Goal: Task Accomplishment & Management: Complete application form

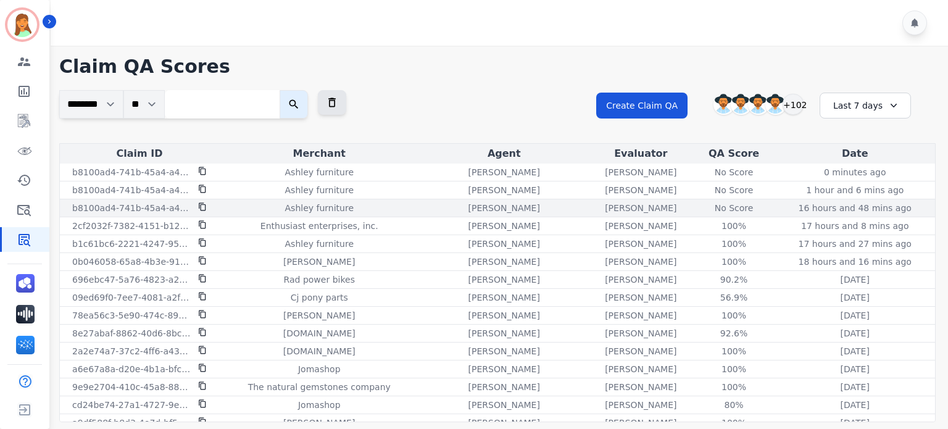
click at [714, 211] on div "No Score" at bounding box center [734, 208] width 56 height 12
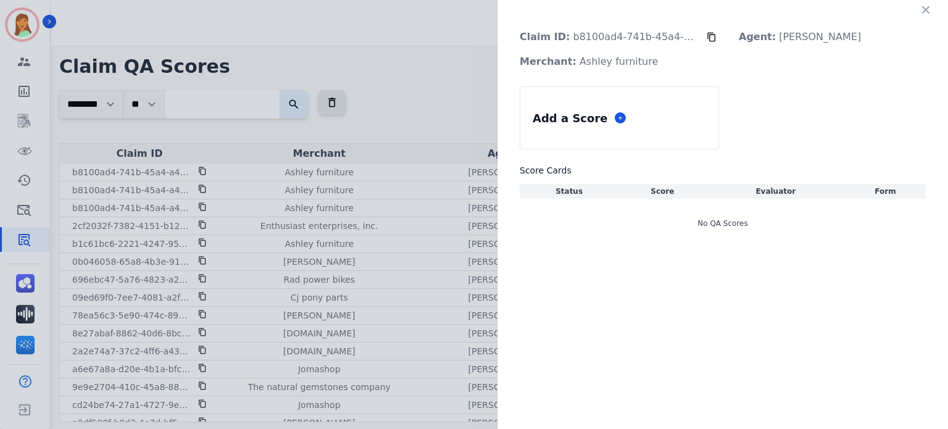
click at [733, 222] on div "No QA Scores" at bounding box center [723, 223] width 406 height 35
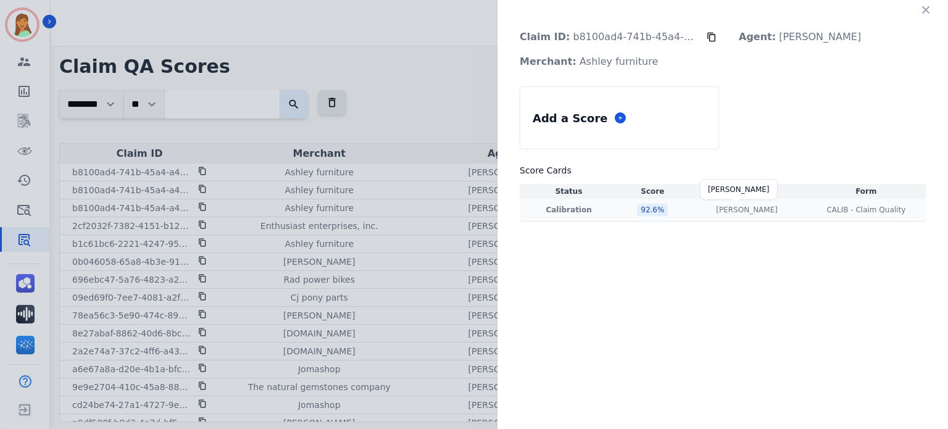
click at [731, 211] on p "[PERSON_NAME]" at bounding box center [747, 210] width 62 height 10
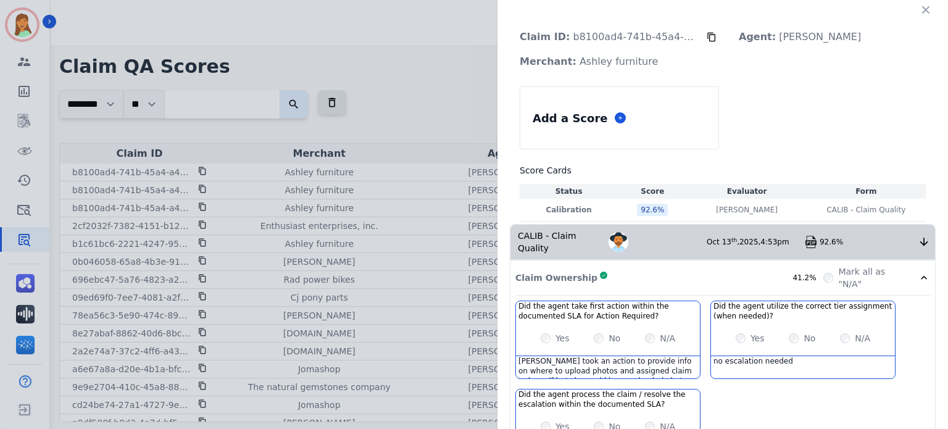
click at [543, 340] on div "Mona took an action to provide info on where to upload photos and assigned clai…" at bounding box center [608, 367] width 184 height 22
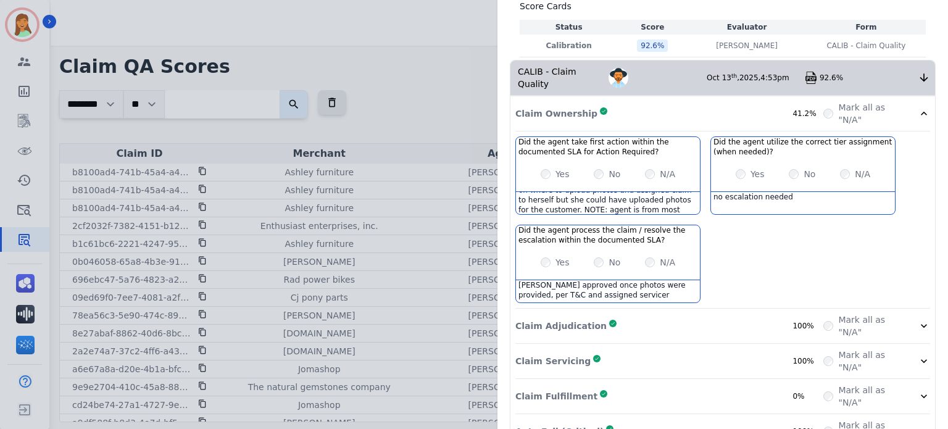
scroll to position [17, 0]
click at [633, 195] on div "Mona took an action to provide info on where to upload photos and assigned clai…" at bounding box center [608, 203] width 184 height 22
copy div "Mona took an action to provide info on where to upload photos and assigned clai…"
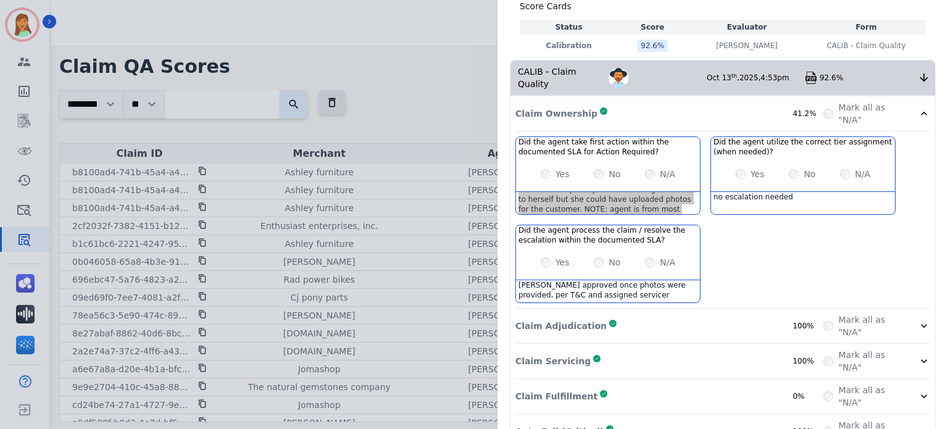
scroll to position [0, 0]
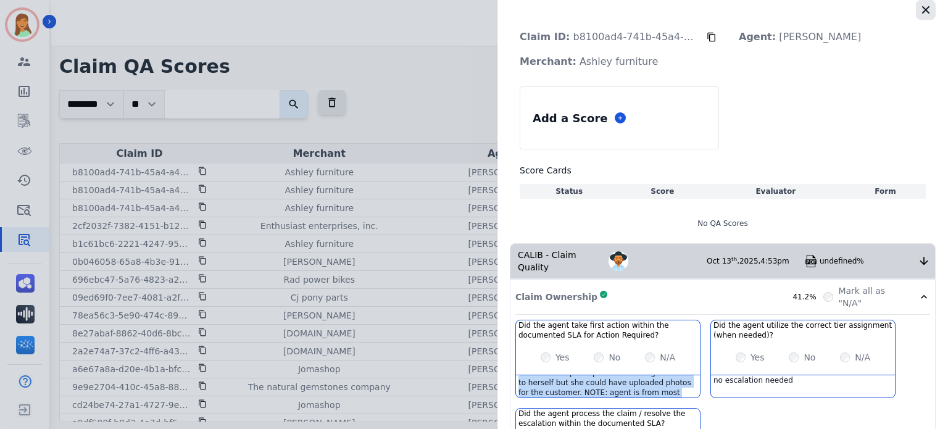
drag, startPoint x: 923, startPoint y: 12, endPoint x: 927, endPoint y: 19, distance: 8.0
click at [785, 12] on icon "button" at bounding box center [925, 9] width 7 height 7
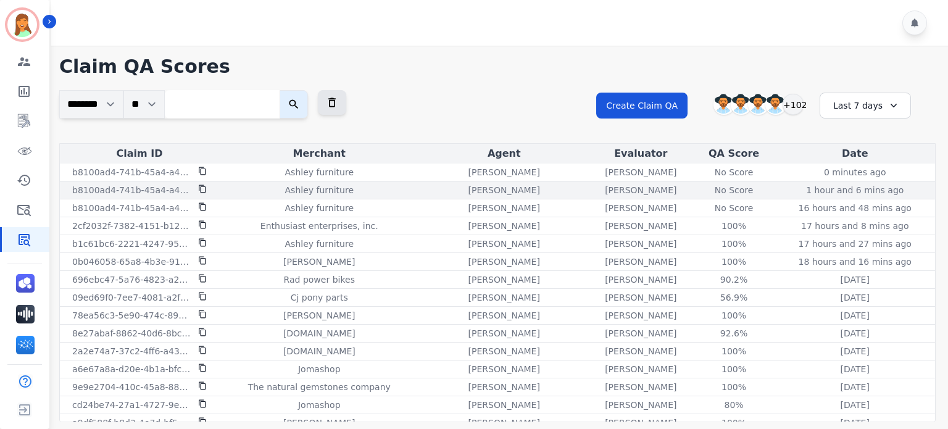
click at [724, 193] on div "No Score" at bounding box center [734, 190] width 56 height 12
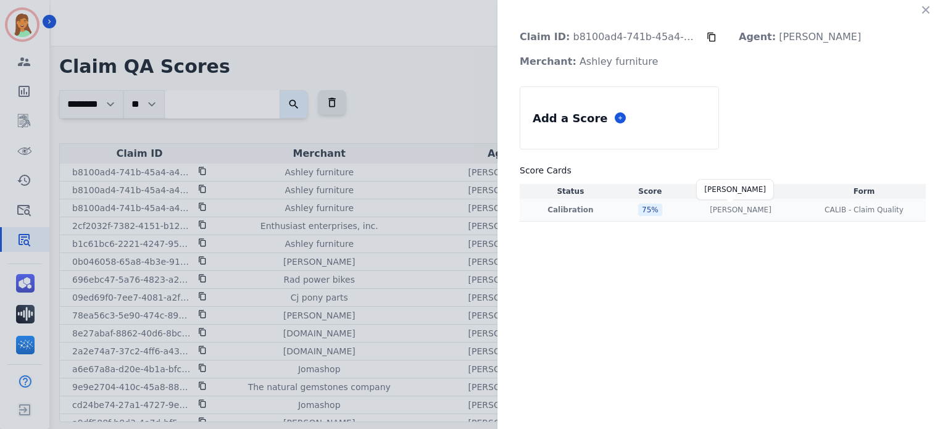
click at [723, 212] on p "[PERSON_NAME]" at bounding box center [741, 210] width 62 height 10
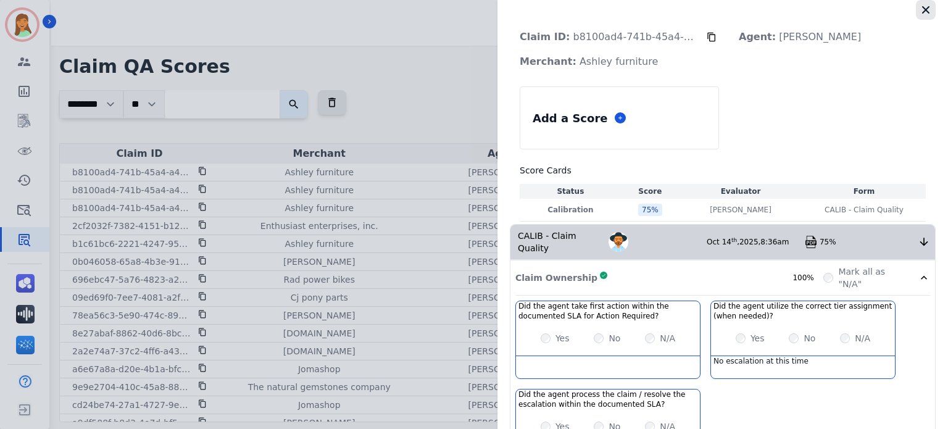
click at [785, 14] on icon "button" at bounding box center [926, 10] width 12 height 12
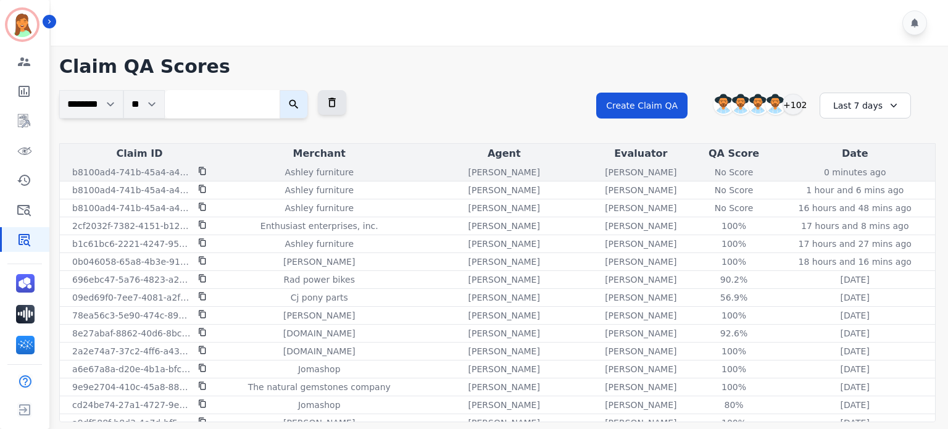
click at [717, 170] on div "No Score" at bounding box center [734, 172] width 56 height 12
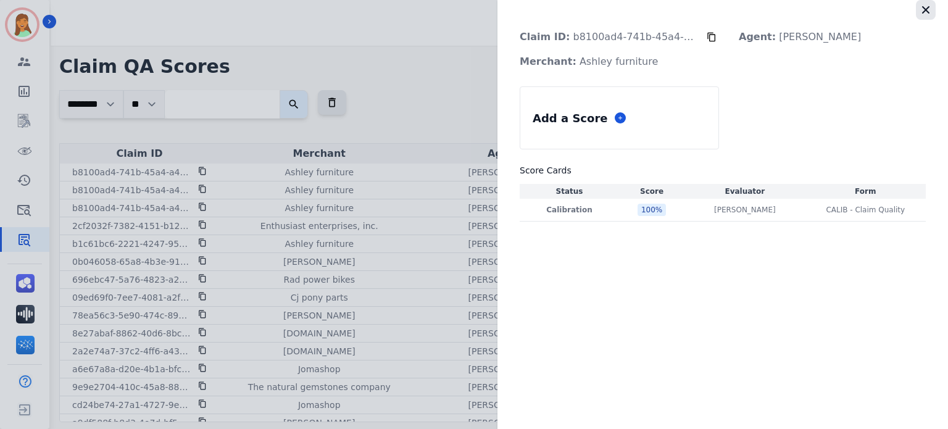
click at [785, 5] on icon "button" at bounding box center [926, 10] width 12 height 12
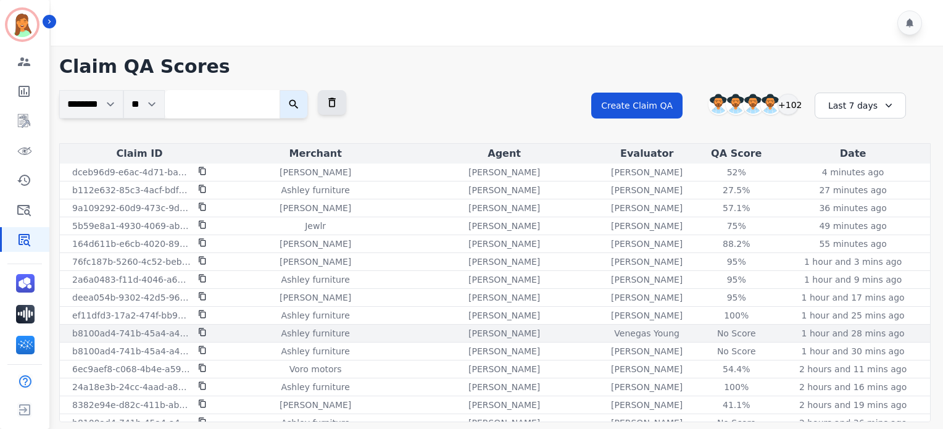
click at [723, 327] on div "No Score" at bounding box center [737, 333] width 56 height 12
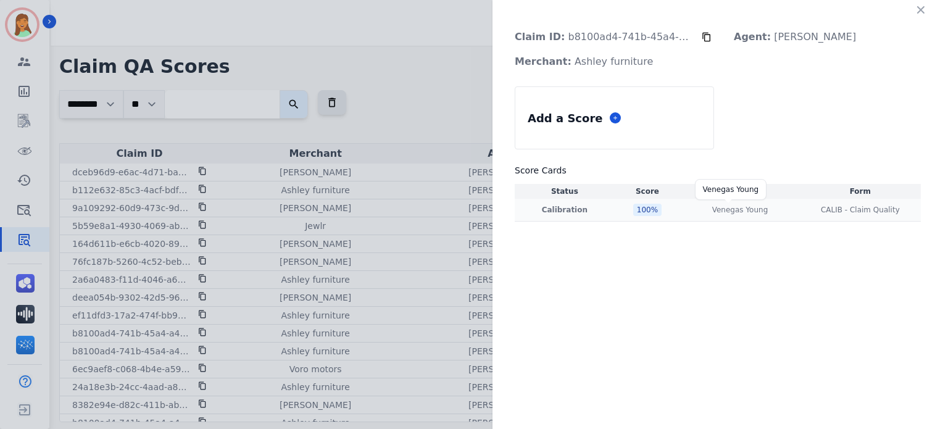
click at [731, 209] on p "Venegas Young" at bounding box center [740, 210] width 56 height 10
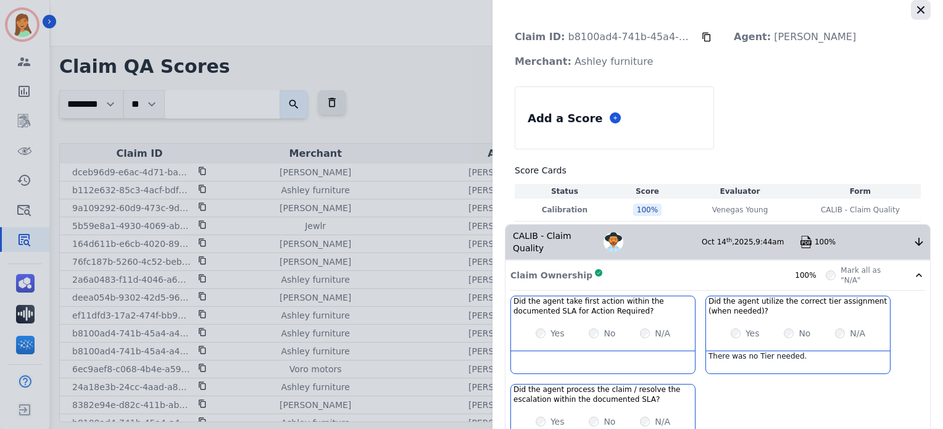
click at [915, 7] on icon "button" at bounding box center [921, 10] width 12 height 12
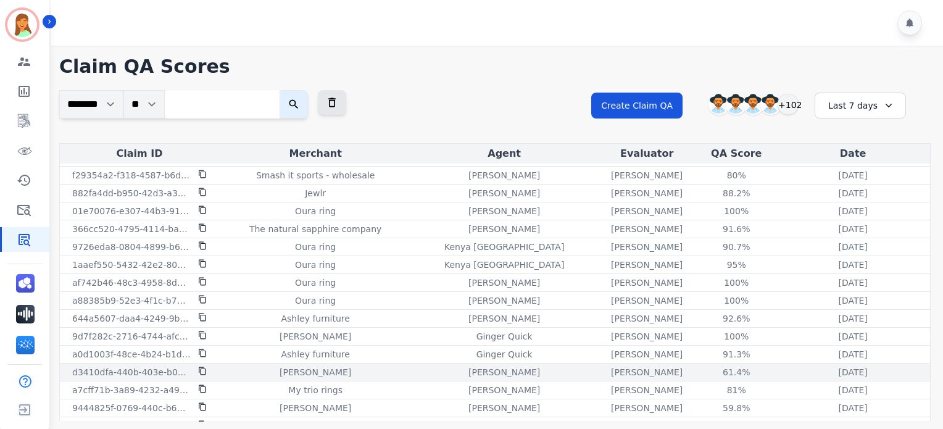
scroll to position [36, 0]
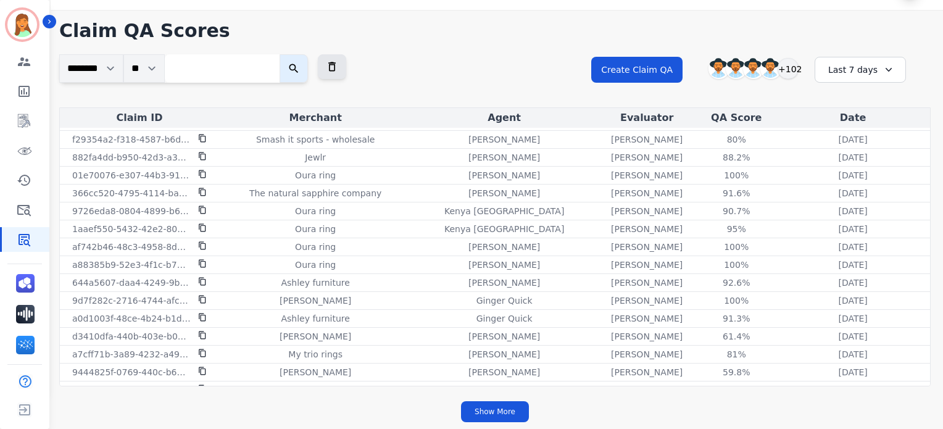
click at [848, 73] on div "Last 7 days" at bounding box center [860, 70] width 91 height 26
click at [859, 106] on li "Custom" at bounding box center [869, 100] width 62 height 12
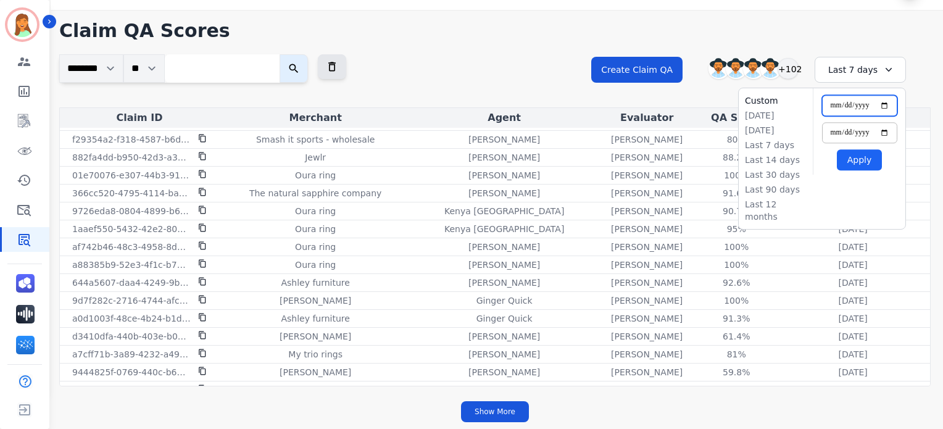
click at [888, 103] on input "**********" at bounding box center [859, 105] width 75 height 21
type input "**********"
click at [864, 167] on button "Apply" at bounding box center [859, 159] width 45 height 21
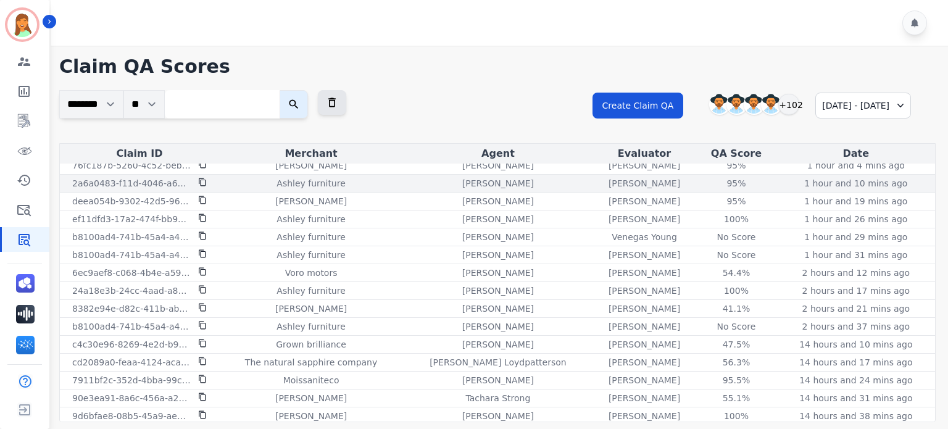
scroll to position [0, 0]
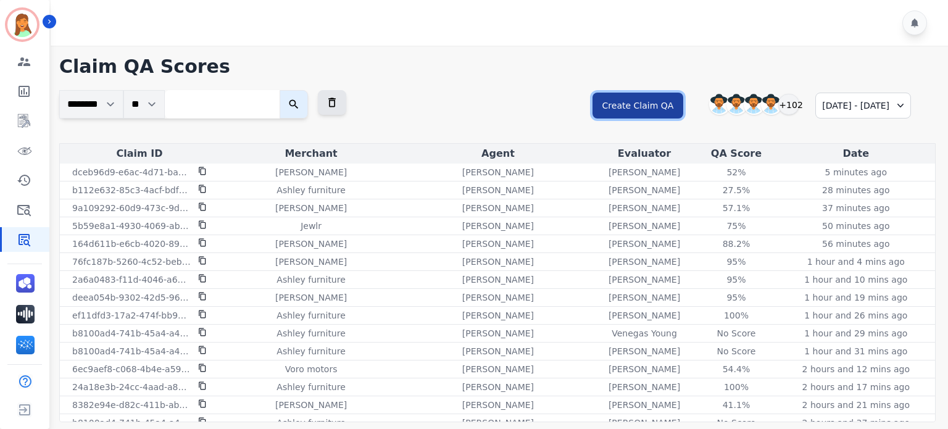
click at [603, 103] on button "Create Claim QA" at bounding box center [638, 106] width 91 height 26
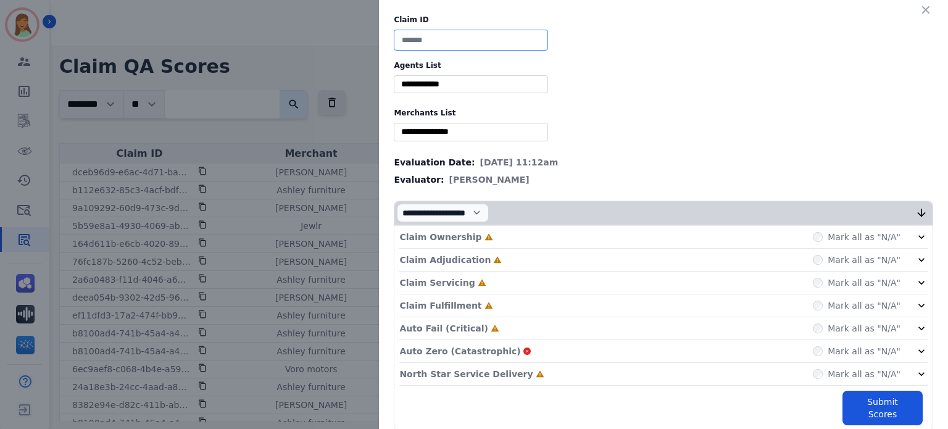
click at [438, 34] on input at bounding box center [471, 40] width 154 height 21
paste input "**********"
type input "**********"
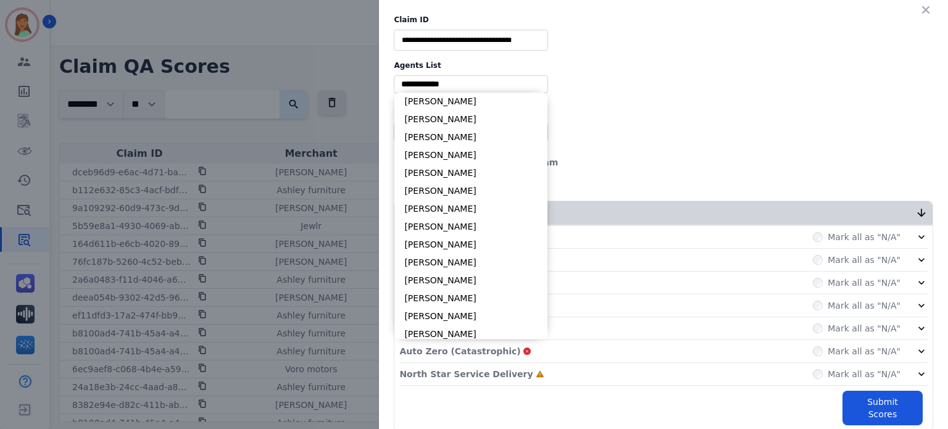
click at [454, 86] on input "selected options" at bounding box center [471, 84] width 148 height 13
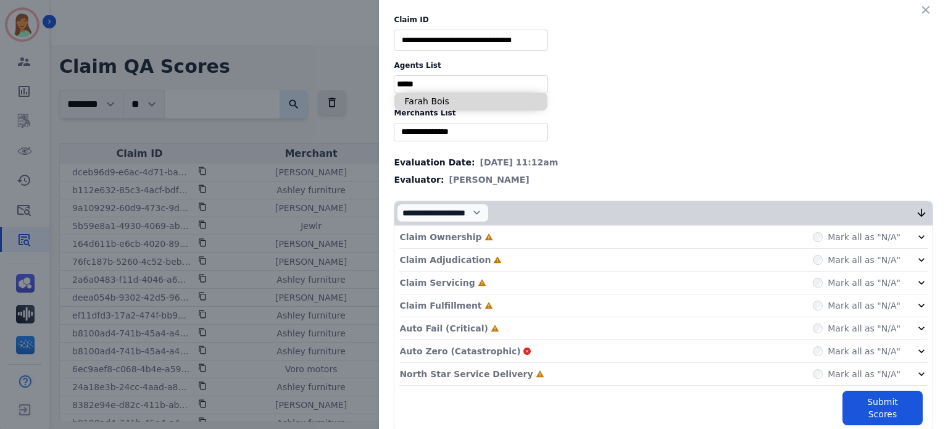
click at [462, 90] on input "*****" at bounding box center [471, 84] width 148 height 13
type input "*****"
click at [464, 108] on li "Farah Bois" at bounding box center [470, 102] width 153 height 18
type input "**********"
click at [464, 135] on input "selected options" at bounding box center [471, 131] width 148 height 13
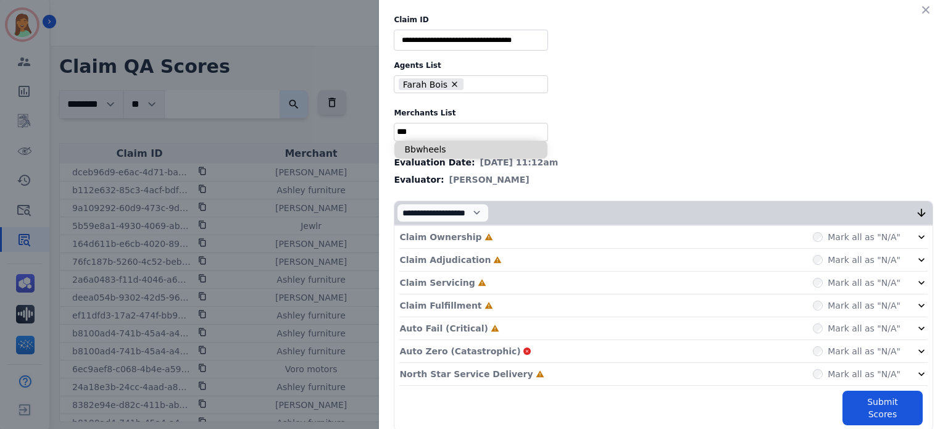
type input "***"
click at [444, 152] on li "Bbwheels" at bounding box center [470, 150] width 153 height 18
type input "**********"
click at [501, 379] on div "North Star Service Delivery Incomplete Mark all as "N/A"" at bounding box center [663, 374] width 528 height 23
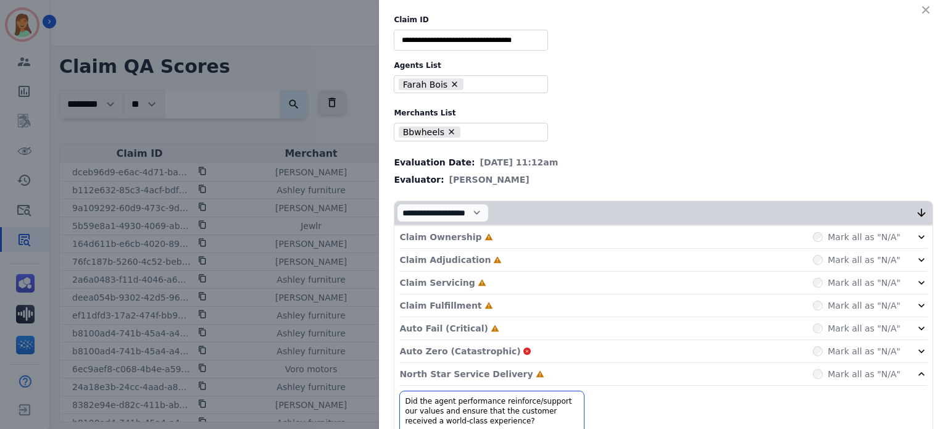
click at [485, 328] on div "Auto Fail (Critical) Incomplete Mark all as "N/A"" at bounding box center [663, 328] width 528 height 23
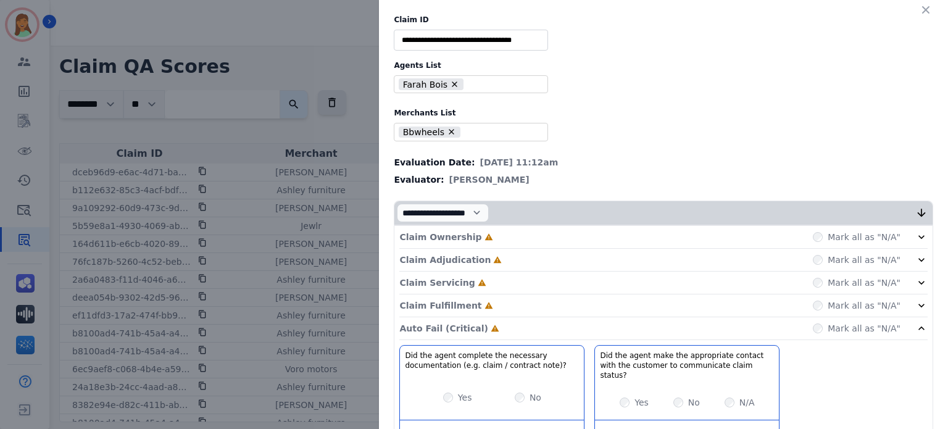
click at [483, 294] on div "Claim Fulfillment Incomplete Mark all as "N/A"" at bounding box center [663, 305] width 528 height 23
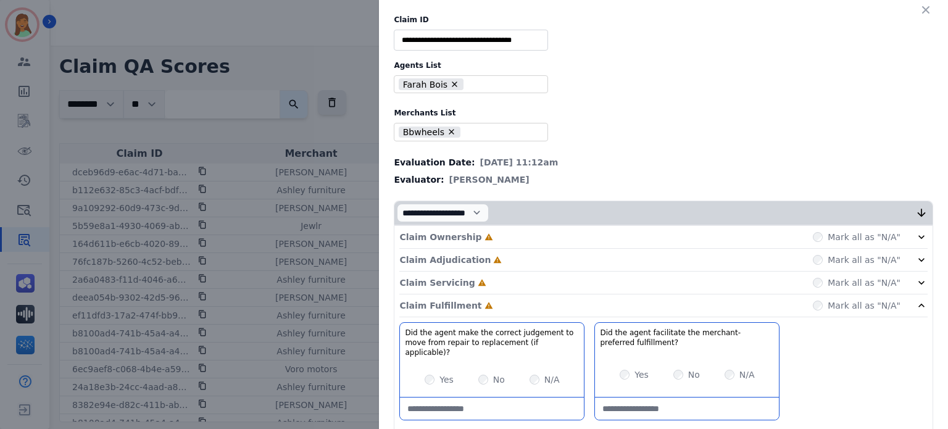
click at [483, 280] on div "Claim Servicing Incomplete Mark all as "N/A"" at bounding box center [663, 283] width 528 height 23
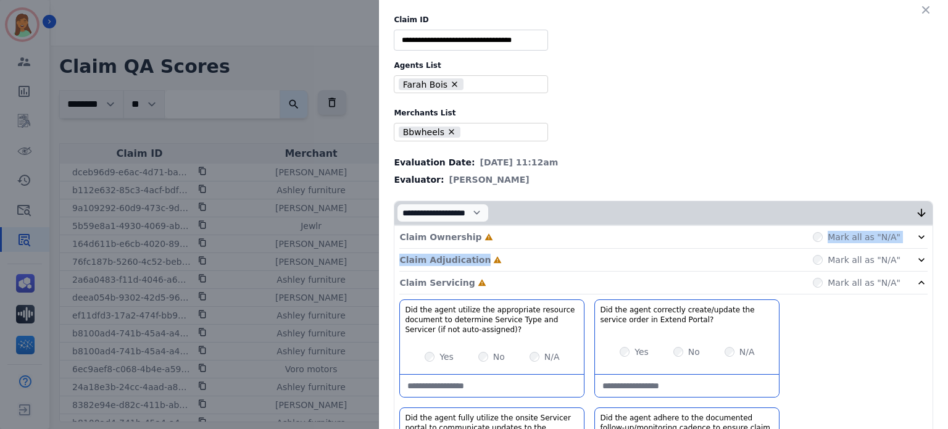
click at [488, 261] on div "Claim Adjudication Incomplete Mark all as "N/A"" at bounding box center [663, 260] width 528 height 23
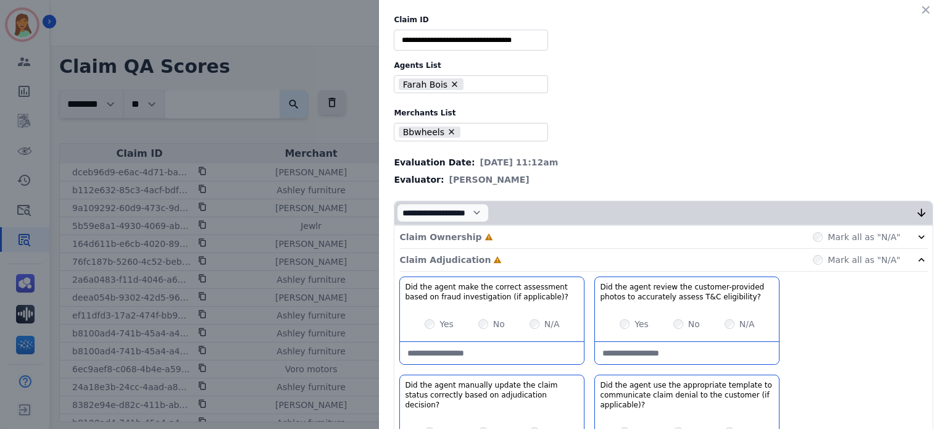
click at [489, 232] on div "Claim Ownership Incomplete Mark all as "N/A"" at bounding box center [663, 237] width 528 height 23
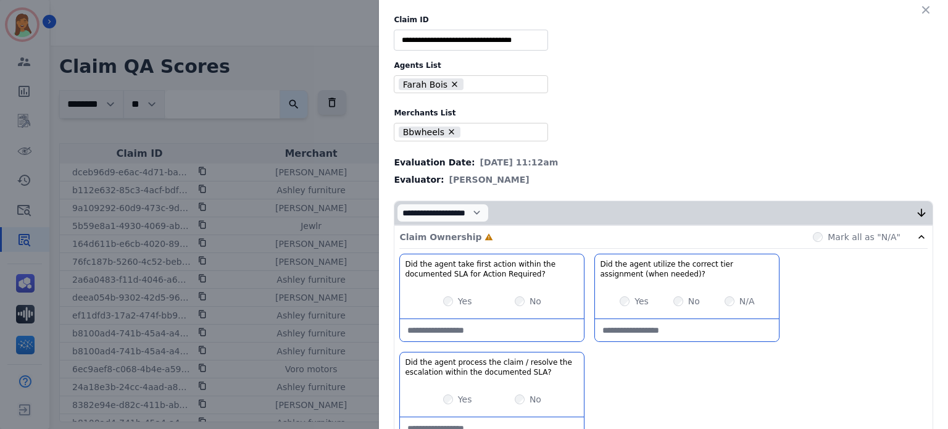
click at [448, 293] on div "Yes No" at bounding box center [492, 301] width 184 height 35
click at [516, 246] on div "Claim Ownership Complete Mark all as "N/A"" at bounding box center [663, 237] width 528 height 23
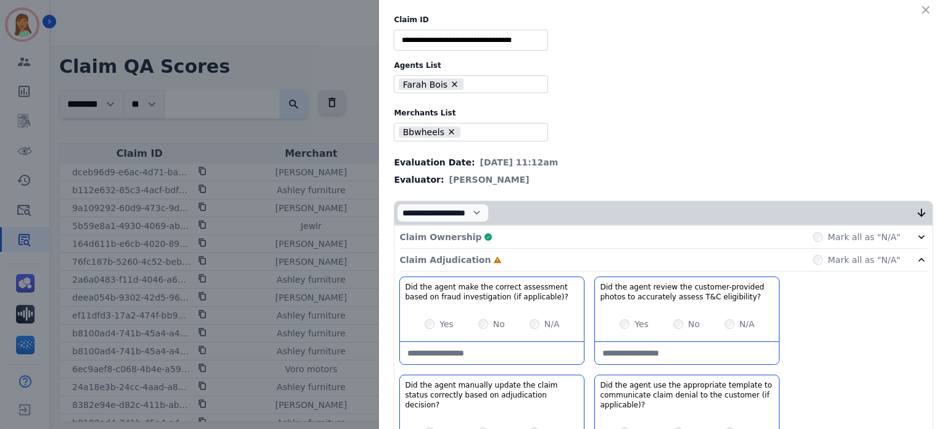
scroll to position [82, 0]
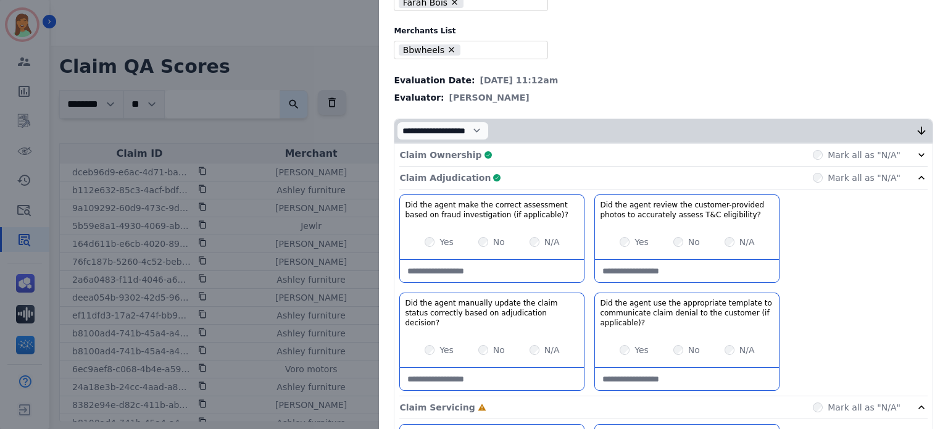
click at [507, 175] on div "Claim Adjudication Complete Mark all as "N/A"" at bounding box center [663, 178] width 528 height 23
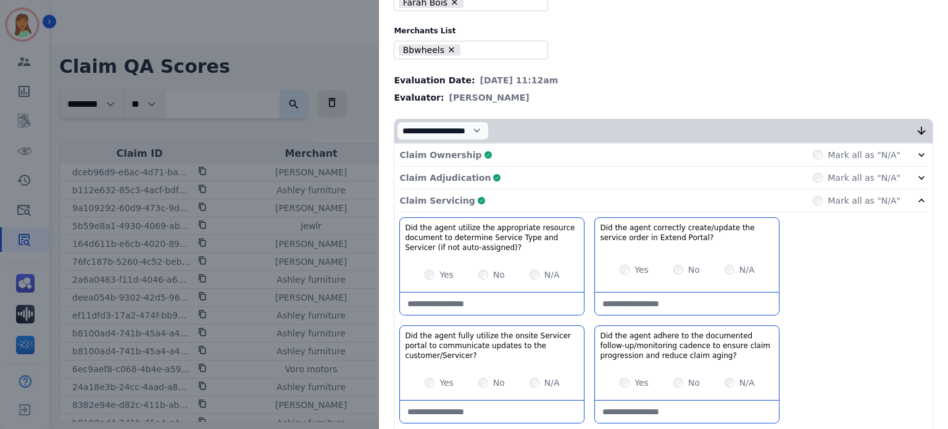
click at [805, 201] on div "Claim Servicing Complete Mark all as "N/A"" at bounding box center [663, 201] width 528 height 23
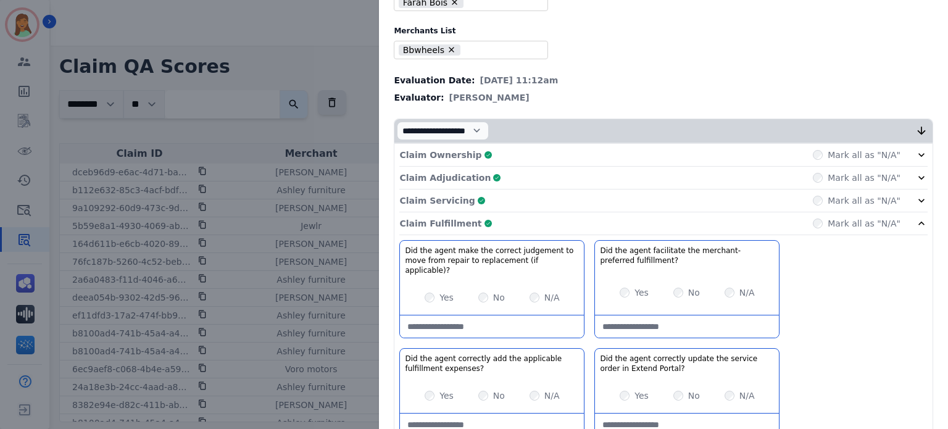
click at [793, 223] on div "Claim Fulfillment Complete Mark all as "N/A"" at bounding box center [663, 223] width 528 height 23
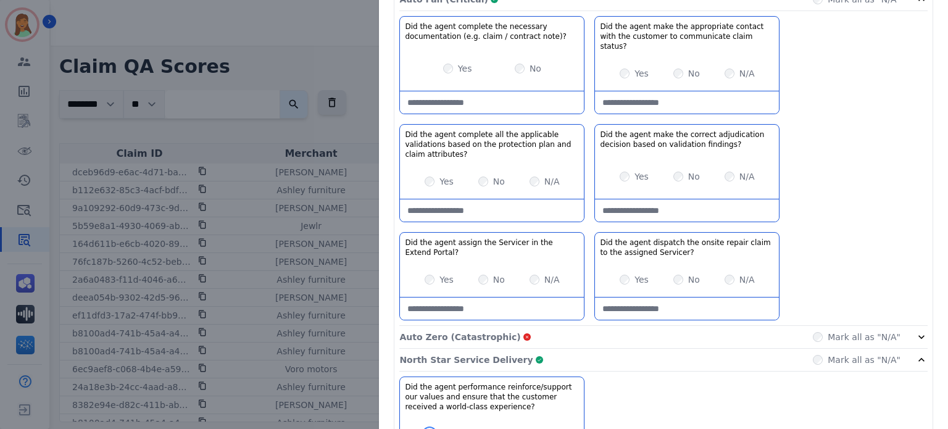
scroll to position [414, 0]
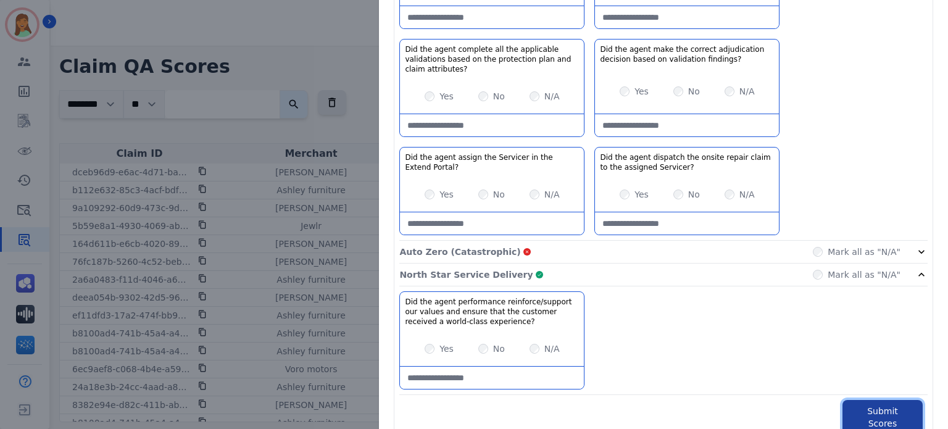
click at [872, 400] on button "Submit Scores" at bounding box center [883, 417] width 80 height 35
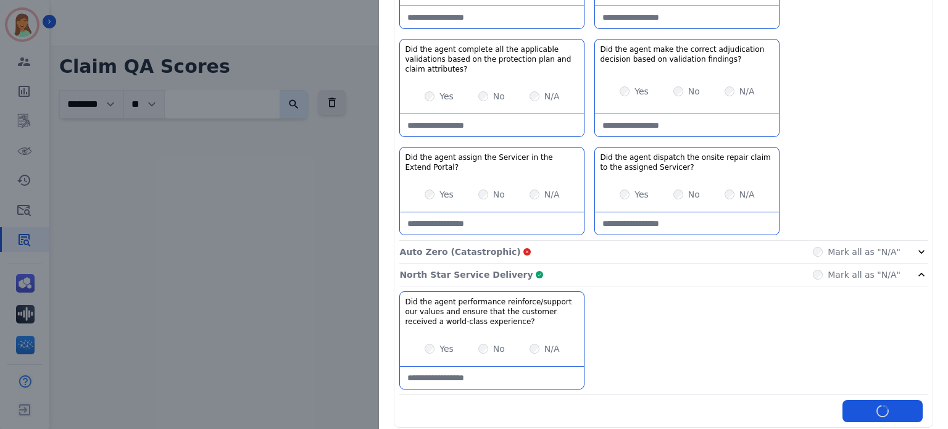
scroll to position [483, 0]
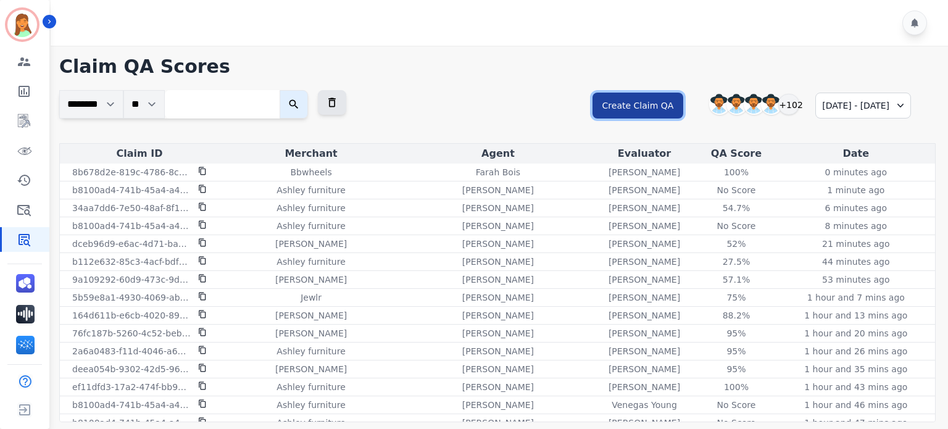
click at [607, 103] on button "Create Claim QA" at bounding box center [638, 106] width 91 height 26
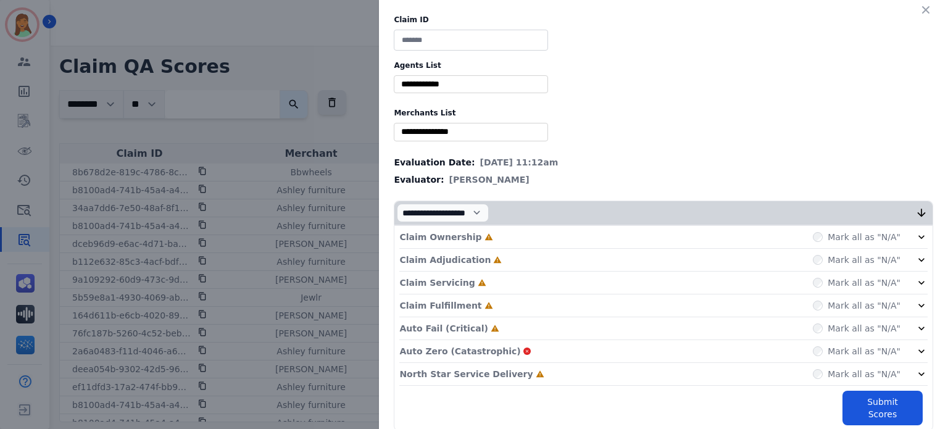
click at [488, 28] on div "Claim ID Agents List ** [PERSON_NAME] [PERSON_NAME] [PERSON_NAME] [PERSON_NAME]…" at bounding box center [663, 223] width 569 height 446
click at [490, 41] on input at bounding box center [471, 40] width 154 height 21
paste input "**********"
type input "**********"
click at [466, 385] on div "Claim Ownership Incomplete Mark all as "N/A" Claim Adjudication Incomplete Mark…" at bounding box center [663, 325] width 538 height 199
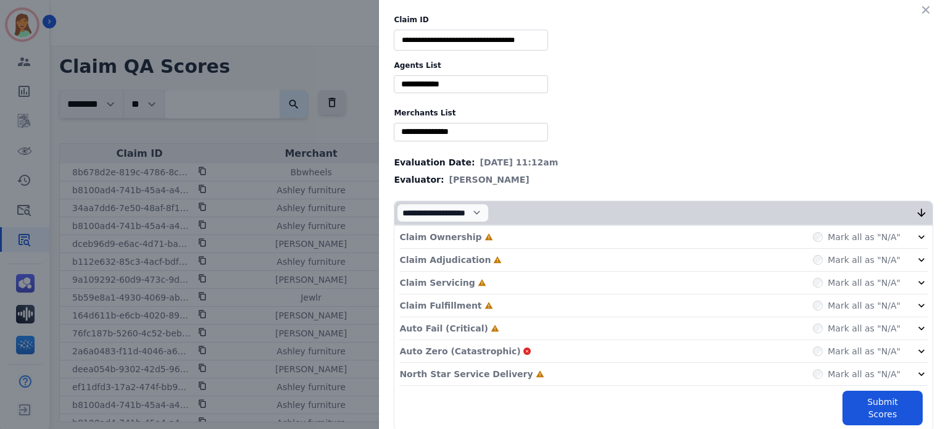
click at [465, 378] on div "North Star Service Delivery Incomplete Mark all as "N/A"" at bounding box center [663, 374] width 528 height 23
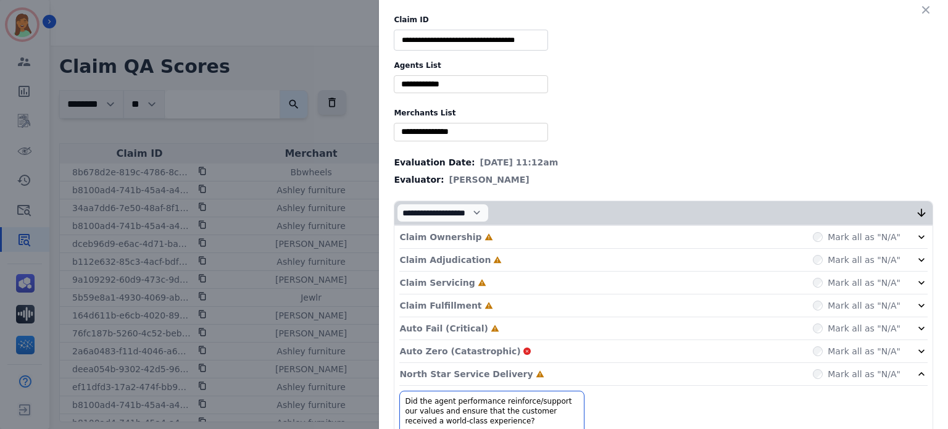
click at [461, 317] on div "Auto Fail (Critical) Incomplete Mark all as "N/A"" at bounding box center [663, 328] width 528 height 23
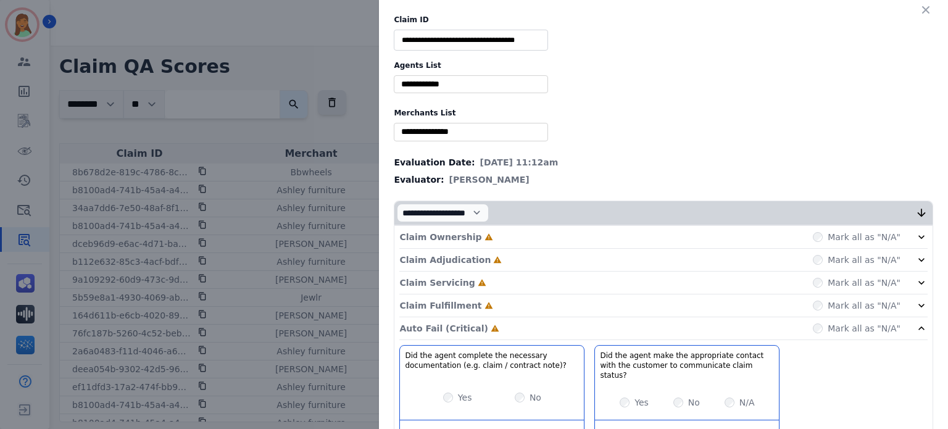
click at [458, 301] on p "Claim Fulfillment" at bounding box center [440, 305] width 82 height 12
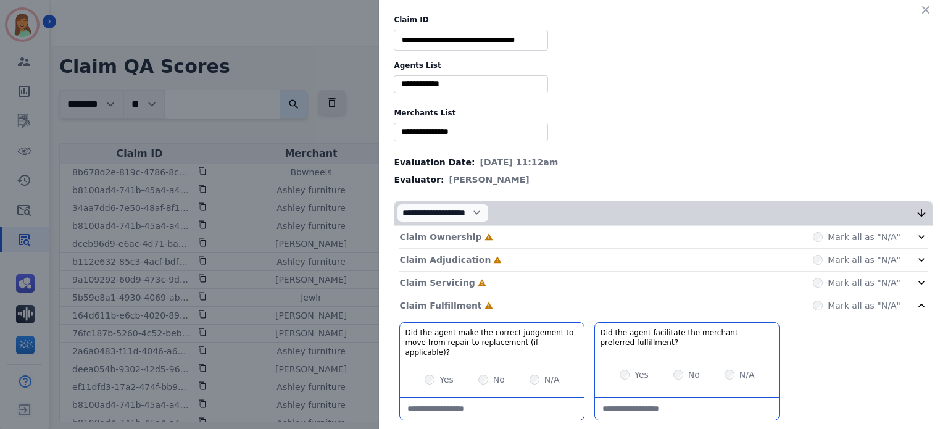
click at [478, 280] on icon at bounding box center [482, 282] width 9 height 9
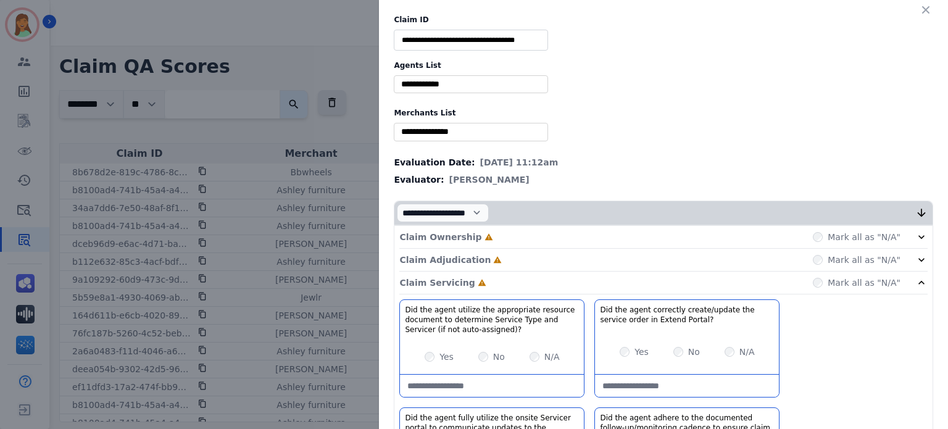
click at [486, 254] on div "Claim Adjudication Incomplete Mark all as "N/A"" at bounding box center [663, 260] width 528 height 23
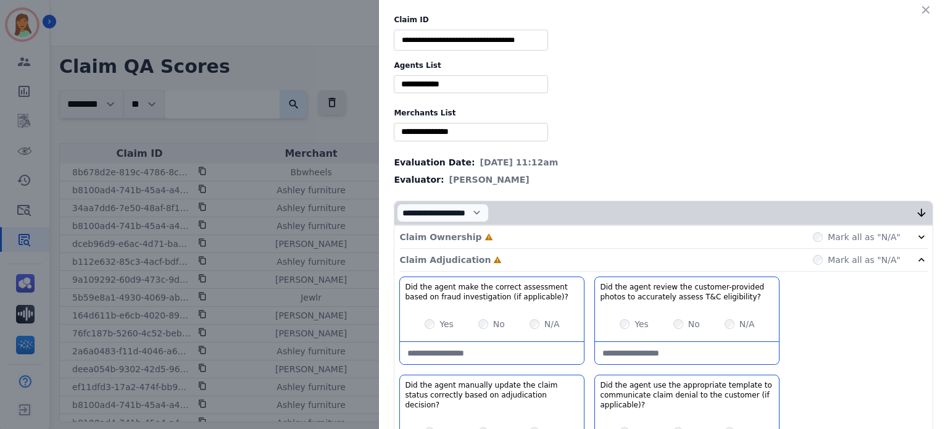
click at [486, 238] on div "Claim Ownership Incomplete Mark all as "N/A"" at bounding box center [663, 237] width 528 height 23
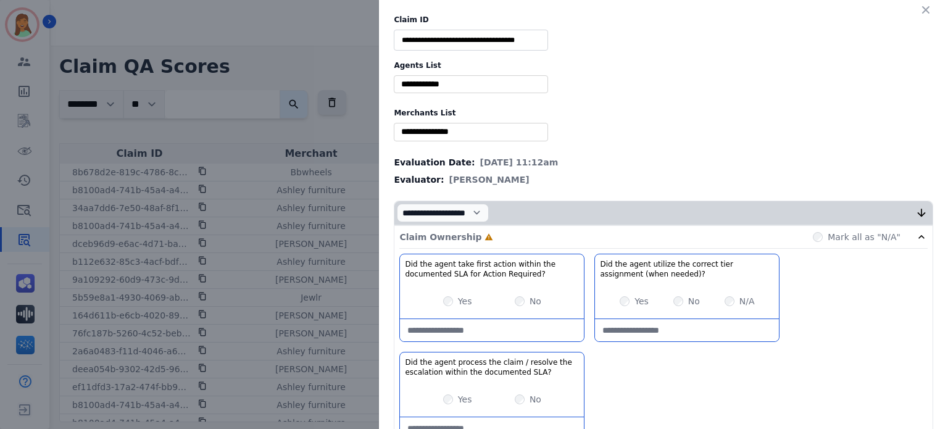
click at [443, 298] on div "Yes" at bounding box center [457, 301] width 29 height 12
click at [444, 307] on div "Yes No" at bounding box center [492, 301] width 184 height 35
click at [444, 306] on div "Yes No" at bounding box center [492, 301] width 184 height 35
click at [669, 242] on div "Claim Ownership Complete Mark all as "N/A"" at bounding box center [663, 237] width 528 height 23
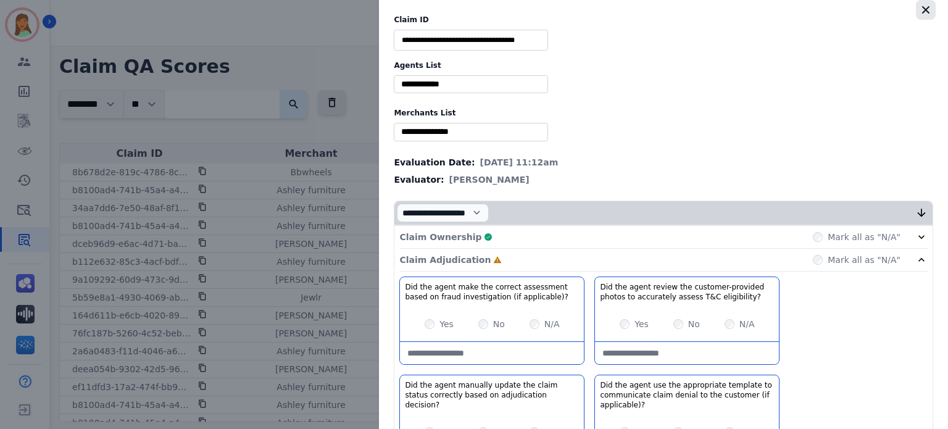
click at [920, 12] on icon "button" at bounding box center [926, 10] width 12 height 12
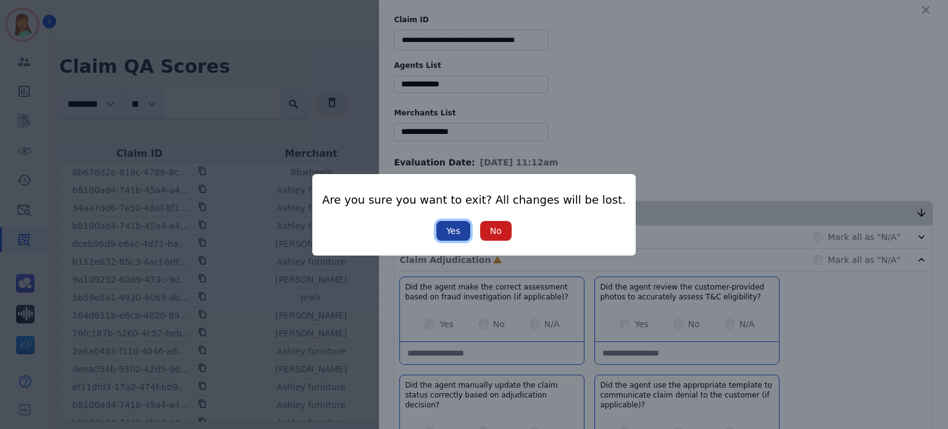
click at [442, 233] on button "Yes" at bounding box center [453, 231] width 34 height 20
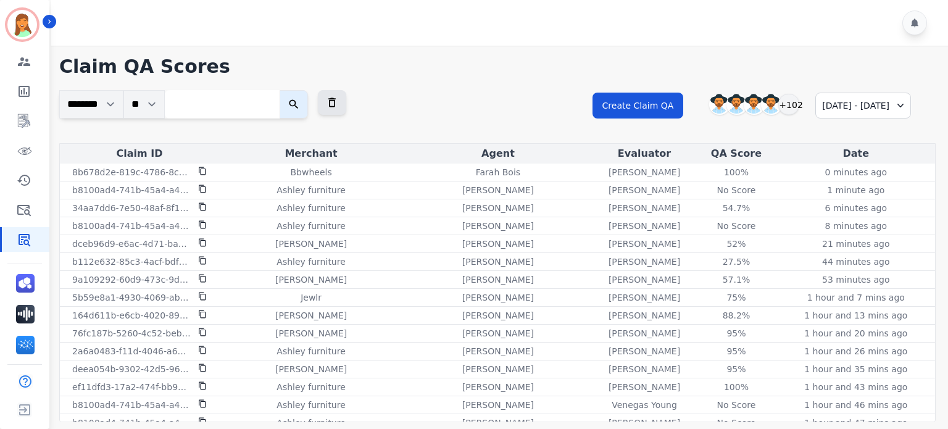
click at [830, 113] on div "[DATE] - [DATE]" at bounding box center [863, 106] width 96 height 26
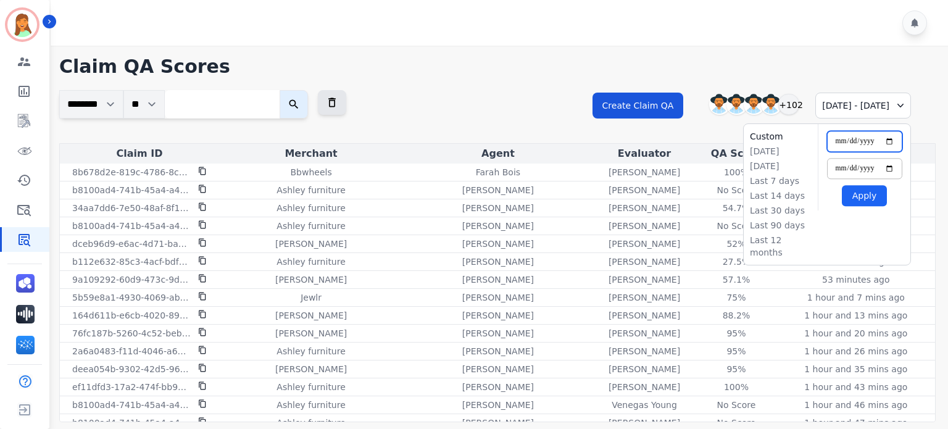
click at [890, 141] on input "**********" at bounding box center [864, 141] width 75 height 21
click at [890, 165] on input "**********" at bounding box center [864, 168] width 75 height 21
type input "**********"
click at [865, 199] on button "Apply" at bounding box center [864, 195] width 45 height 21
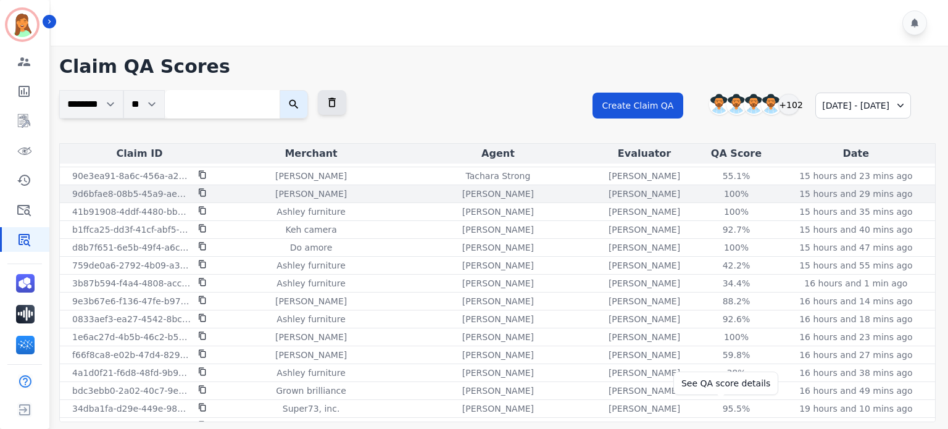
scroll to position [0, 0]
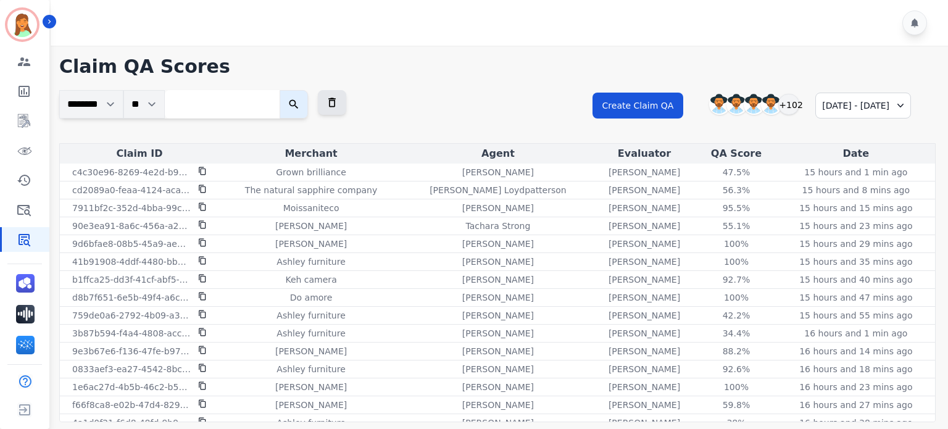
click at [837, 115] on div "[DATE] - [DATE]" at bounding box center [863, 106] width 96 height 26
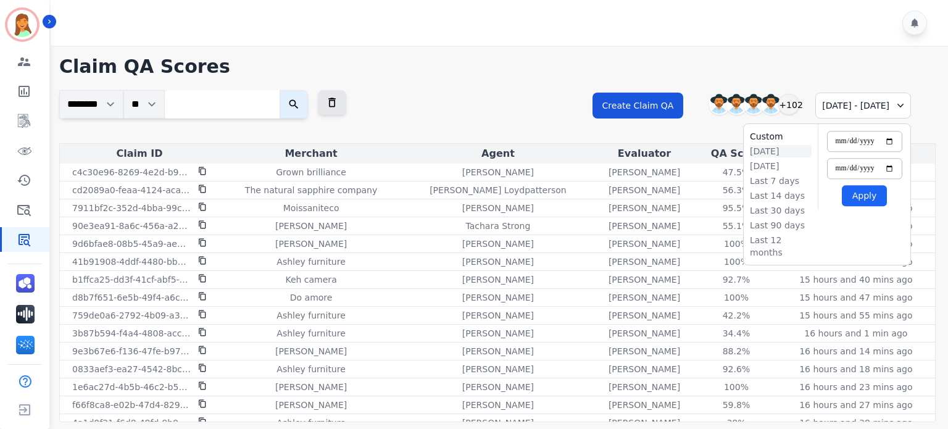
click at [775, 154] on li "[DATE]" at bounding box center [781, 151] width 62 height 12
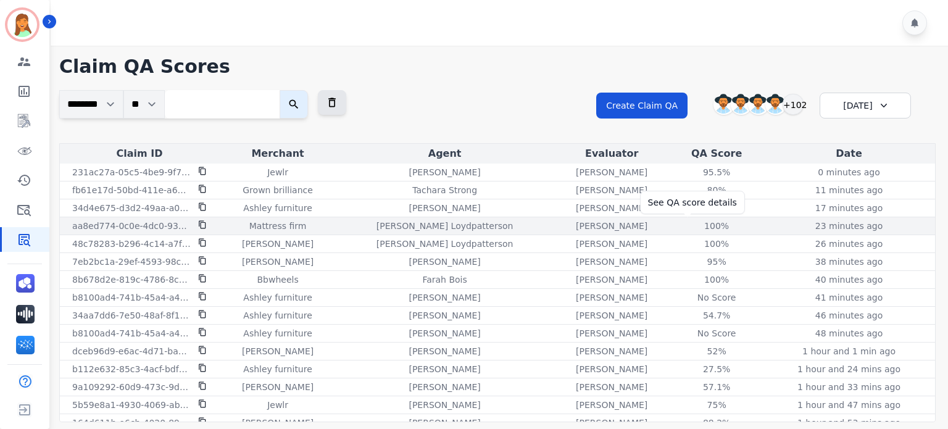
click at [689, 231] on div "100 %" at bounding box center [717, 226] width 56 height 12
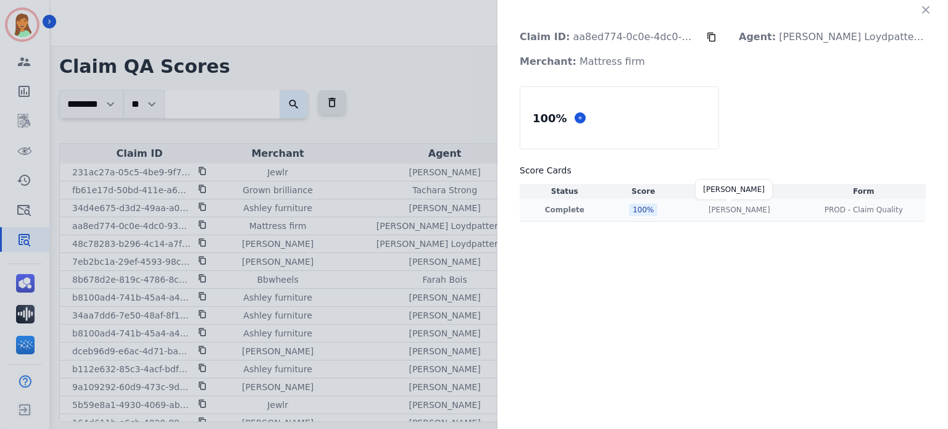
click at [736, 205] on p "[PERSON_NAME]" at bounding box center [740, 210] width 62 height 10
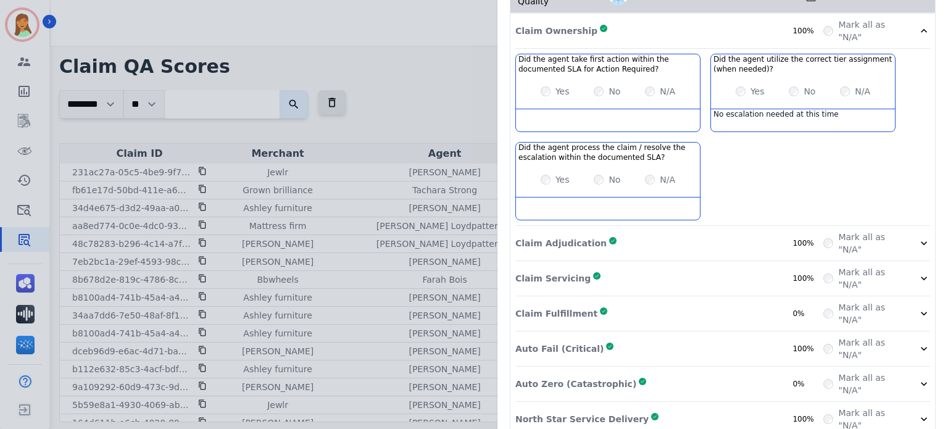
scroll to position [253, 0]
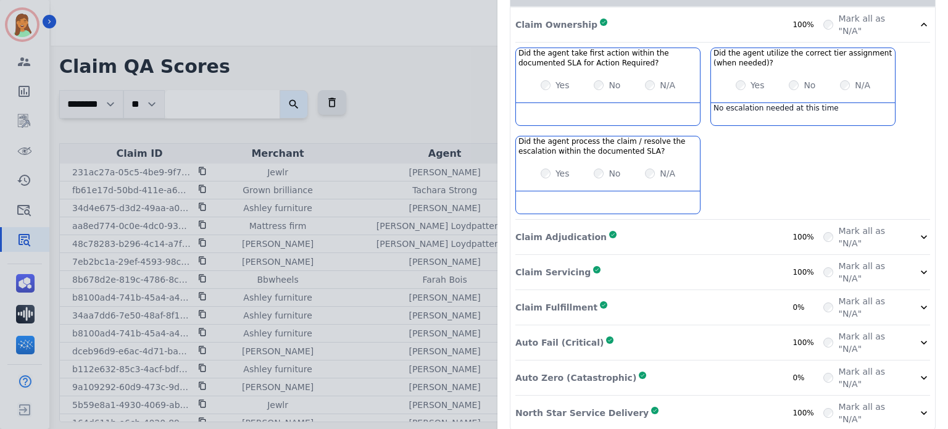
click at [758, 227] on div "Claim Adjudication Complete 100%" at bounding box center [669, 237] width 308 height 25
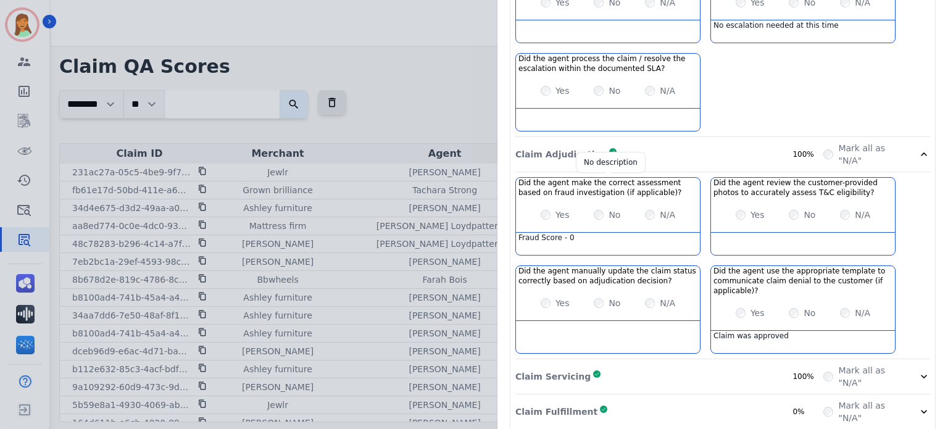
scroll to position [440, 0]
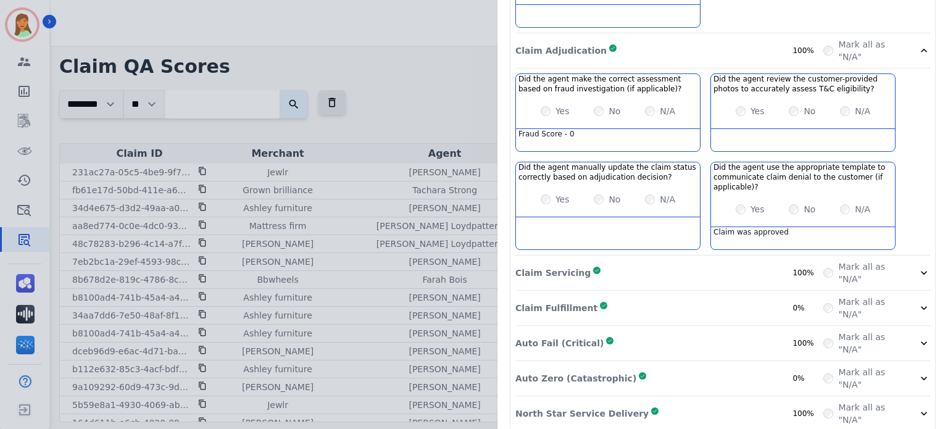
click at [723, 265] on div "Claim Servicing Complete 100%" at bounding box center [669, 273] width 308 height 25
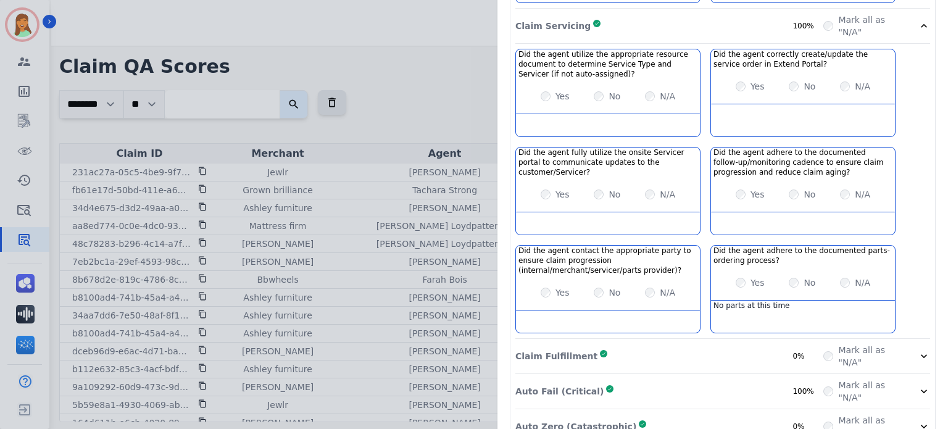
scroll to position [733, 0]
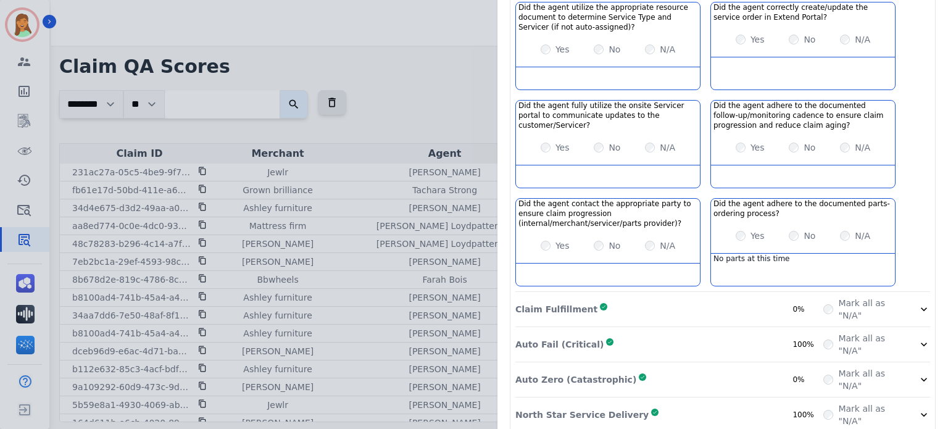
click at [753, 297] on div "Claim Fulfillment Complete 0%" at bounding box center [669, 309] width 308 height 25
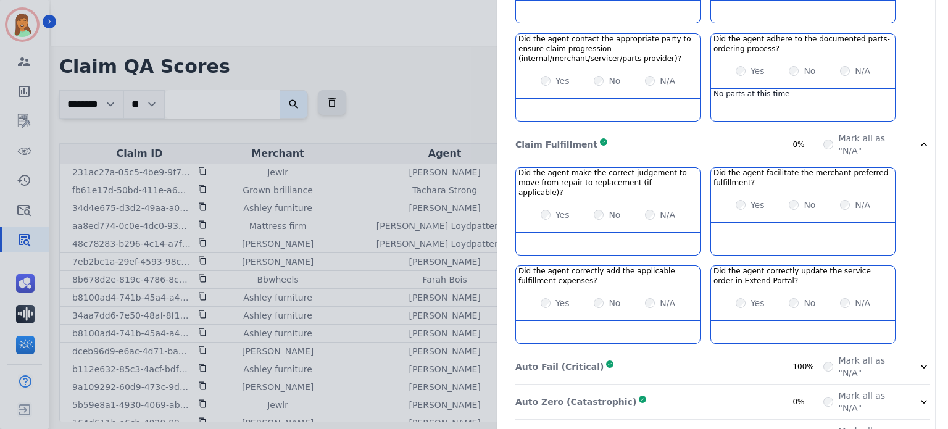
scroll to position [910, 0]
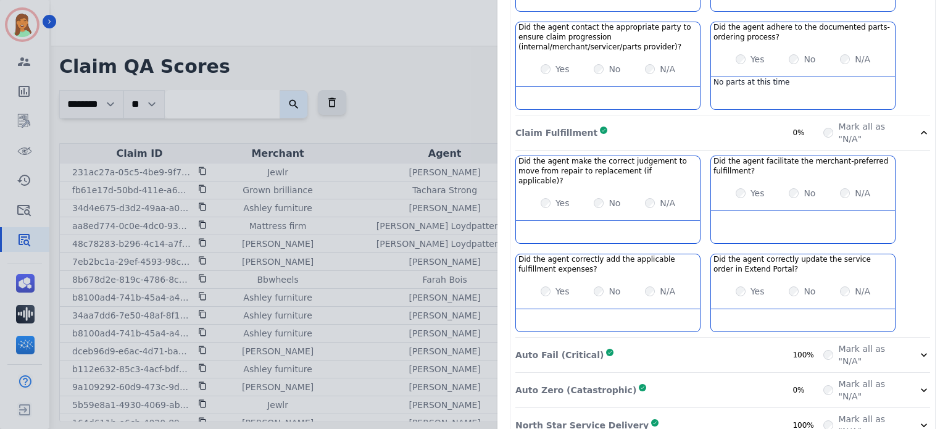
click at [722, 343] on div "Auto Fail (Critical) Complete 100%" at bounding box center [669, 355] width 308 height 25
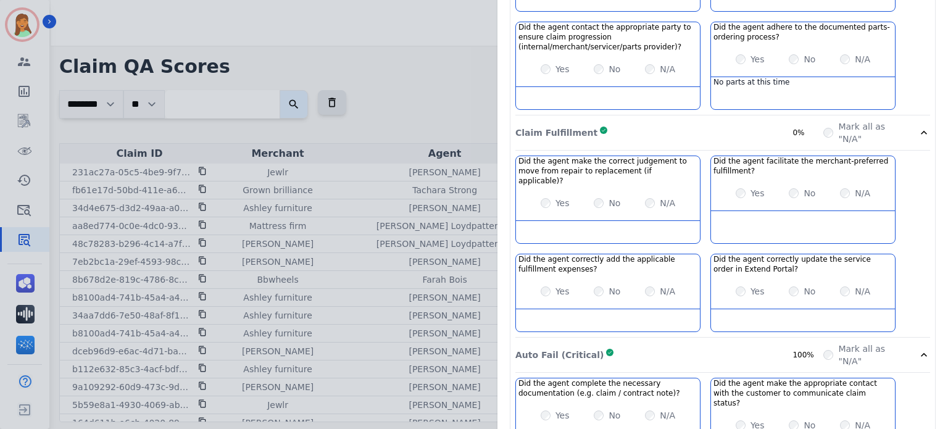
scroll to position [1175, 0]
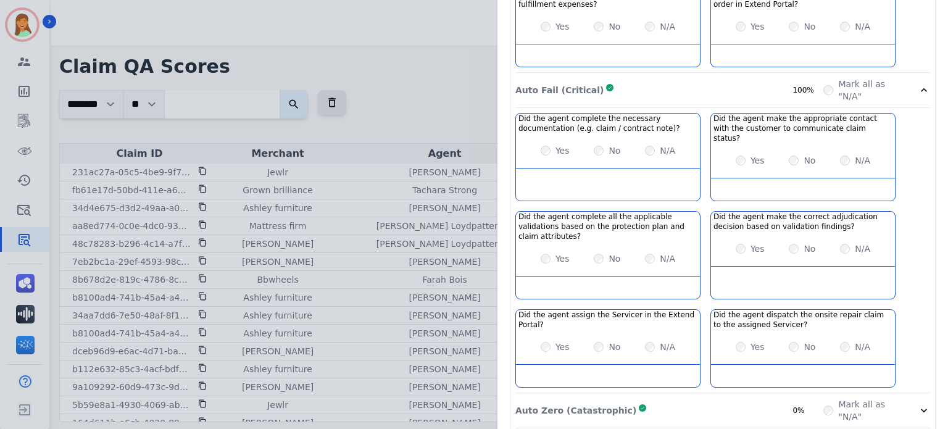
click at [439, 90] on div "Claim ID: aa8ed774-0c0e-4dc0-93d8-a22bae63f58e Agent: [PERSON_NAME] Merchant: M…" at bounding box center [474, 214] width 948 height 429
click at [728, 398] on div "Auto Zero (Catastrophic) Complete 0%" at bounding box center [669, 410] width 308 height 25
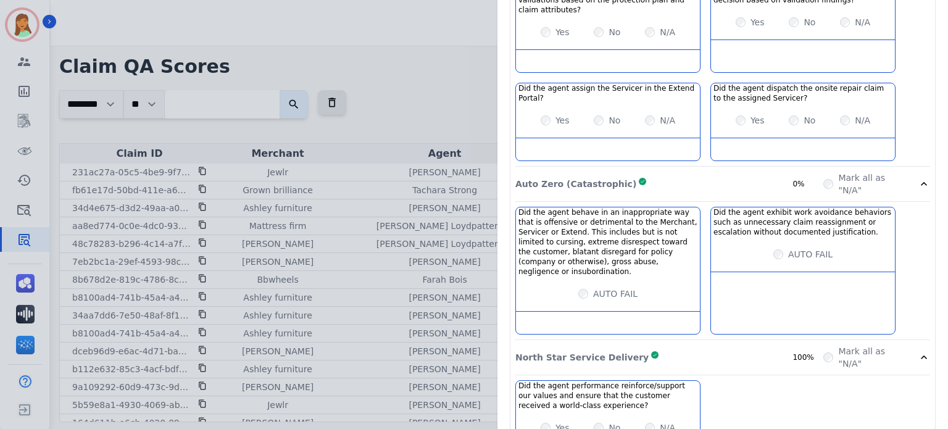
click at [711, 345] on div "North Star Service Delivery Complete 100%" at bounding box center [669, 357] width 308 height 25
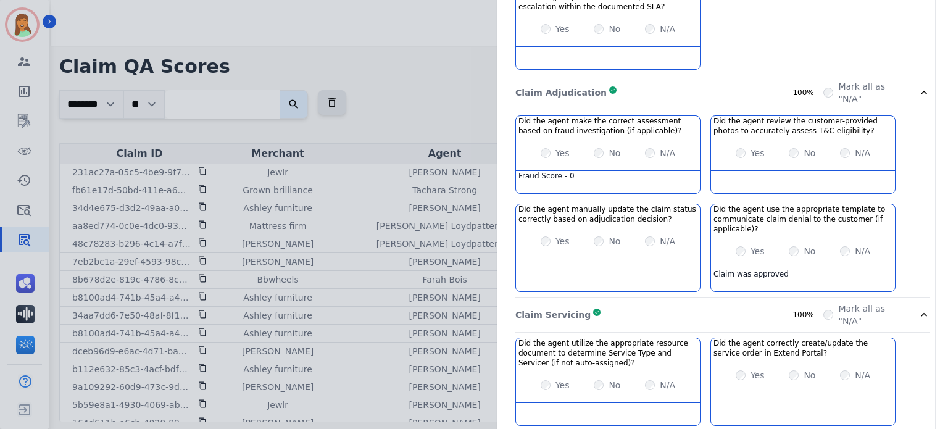
scroll to position [0, 0]
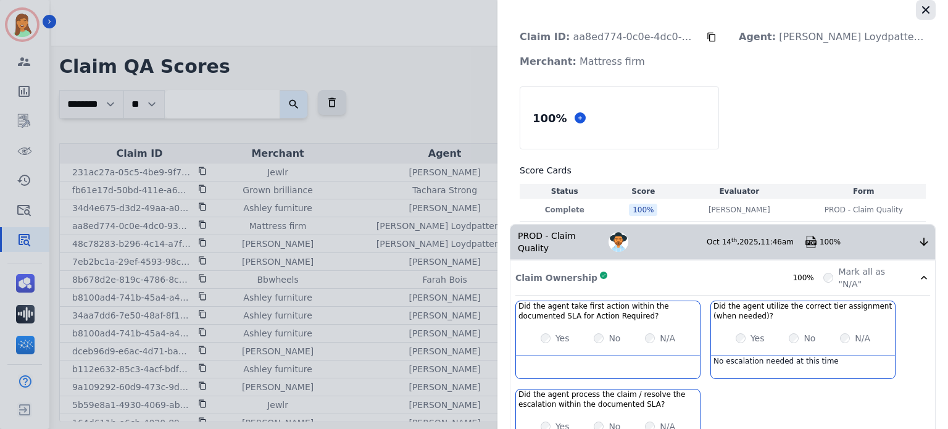
click at [920, 4] on icon "button" at bounding box center [926, 10] width 12 height 12
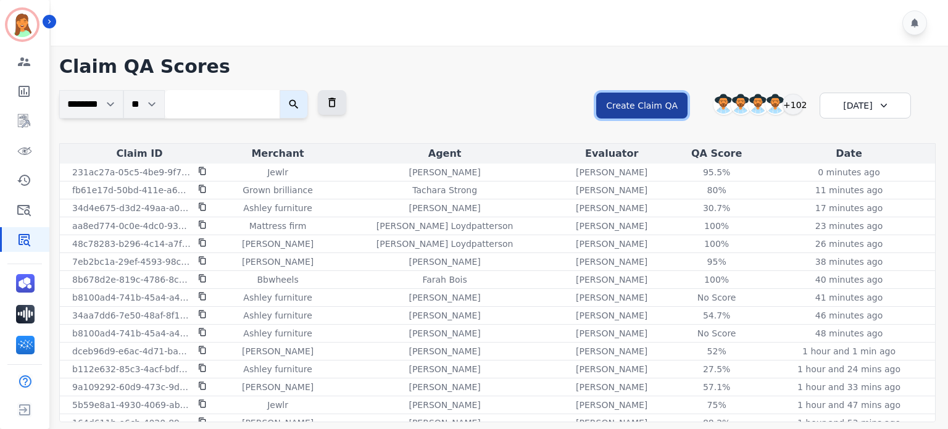
click at [652, 94] on button "Create Claim QA" at bounding box center [641, 106] width 91 height 26
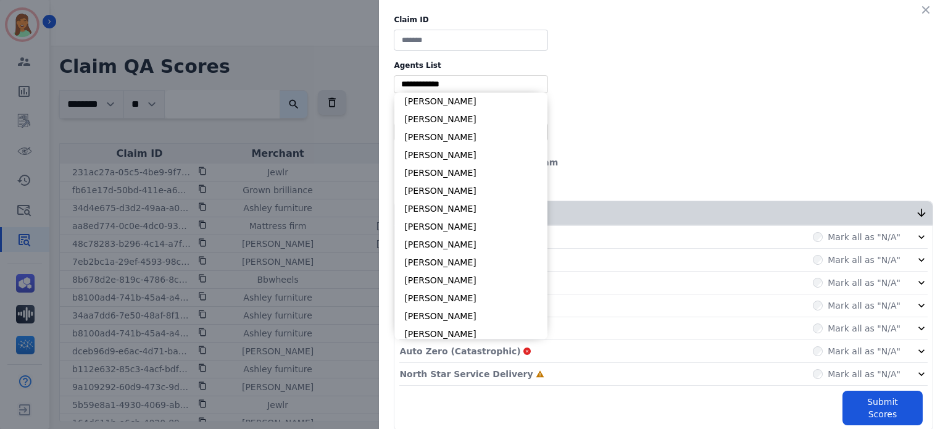
click at [472, 78] on input "selected options" at bounding box center [471, 84] width 148 height 13
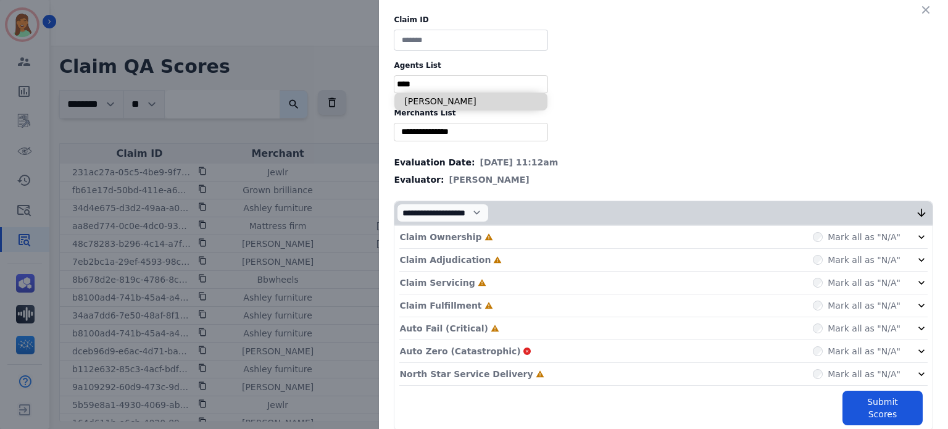
type input "****"
click at [490, 109] on li "[PERSON_NAME]" at bounding box center [470, 102] width 153 height 18
type input "**********"
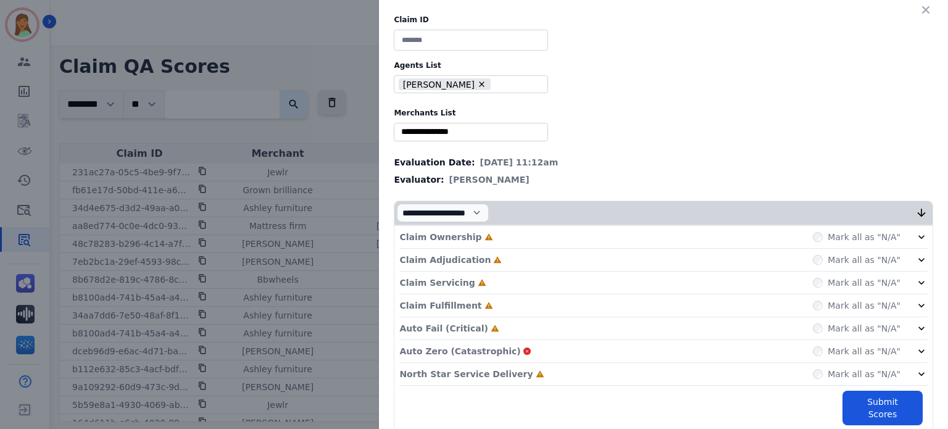
click at [499, 234] on div "Claim Ownership Incomplete Mark all as "N/A"" at bounding box center [663, 237] width 528 height 23
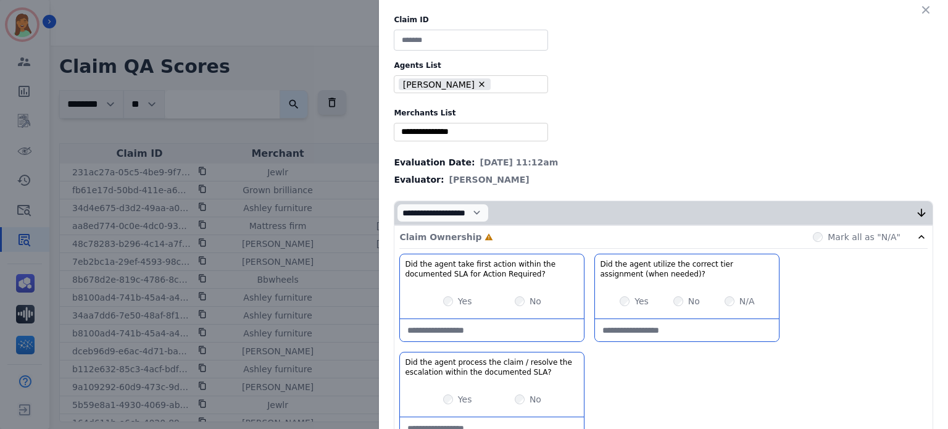
scroll to position [198, 0]
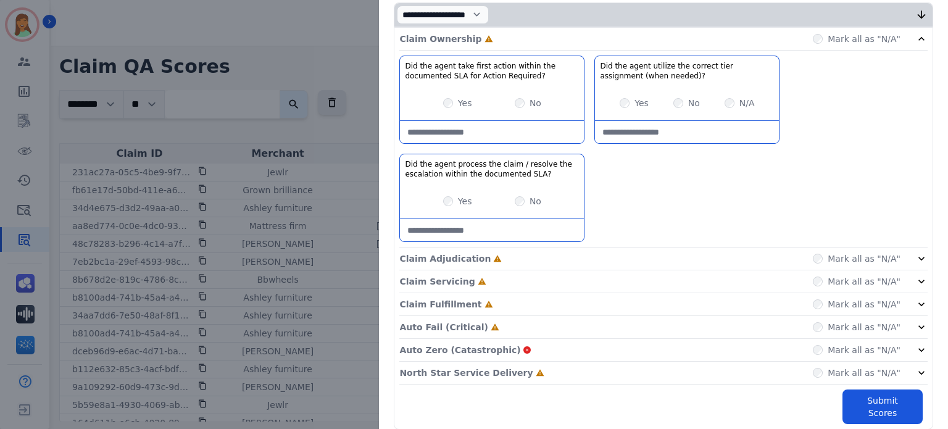
click at [443, 110] on div "Yes No" at bounding box center [492, 103] width 184 height 35
drag, startPoint x: 449, startPoint y: 192, endPoint x: 445, endPoint y: 204, distance: 13.1
click at [448, 196] on div "Yes No" at bounding box center [492, 201] width 184 height 35
click at [444, 206] on div "Yes No" at bounding box center [492, 201] width 184 height 35
click at [437, 201] on div "Yes No" at bounding box center [492, 201] width 184 height 35
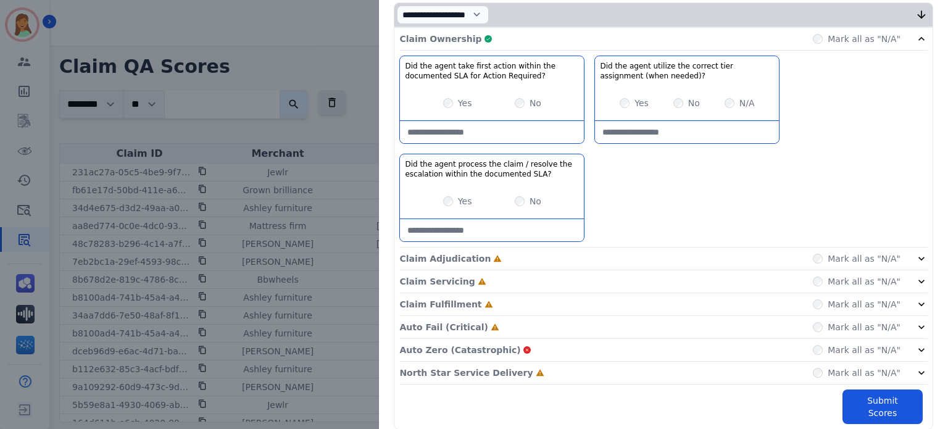
click at [517, 375] on div "North Star Service Delivery Incomplete Mark all as "N/A"" at bounding box center [663, 373] width 528 height 23
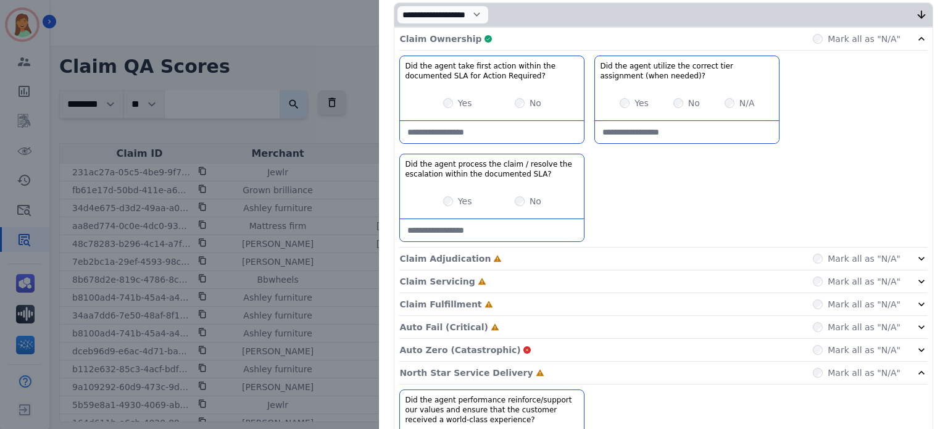
click at [475, 329] on div "Auto Fail (Critical) Incomplete Mark all as "N/A"" at bounding box center [663, 327] width 528 height 23
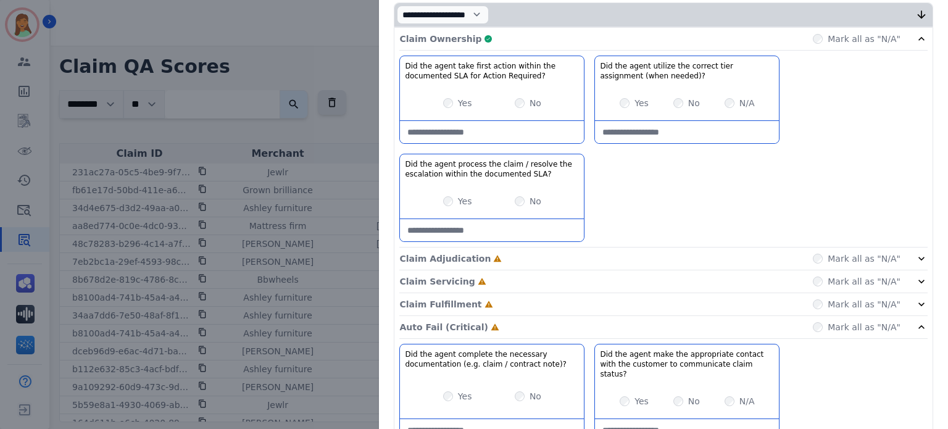
click at [474, 294] on div "Claim Fulfillment Incomplete Mark all as "N/A"" at bounding box center [663, 304] width 528 height 23
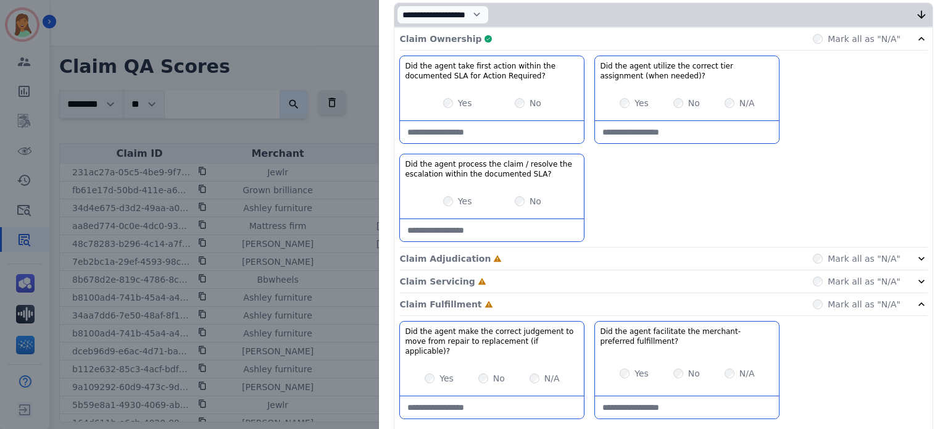
click at [477, 280] on div "Claim Servicing Incomplete Mark all as "N/A"" at bounding box center [663, 281] width 528 height 23
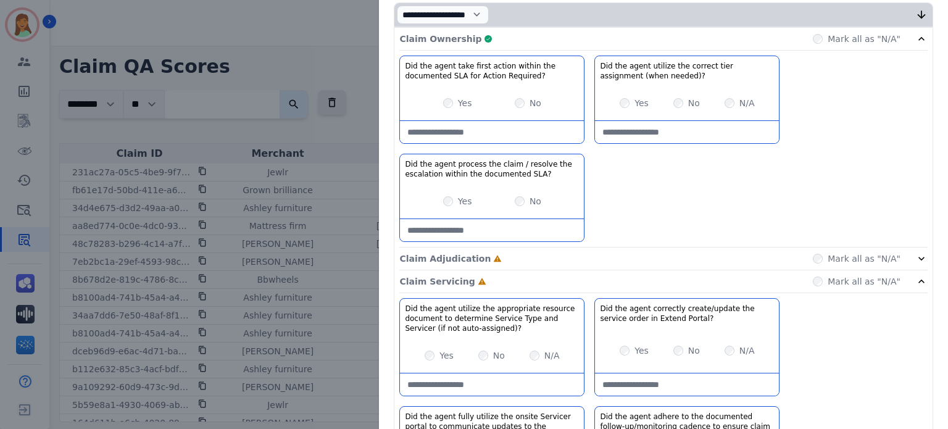
click at [494, 259] on icon at bounding box center [498, 258] width 8 height 7
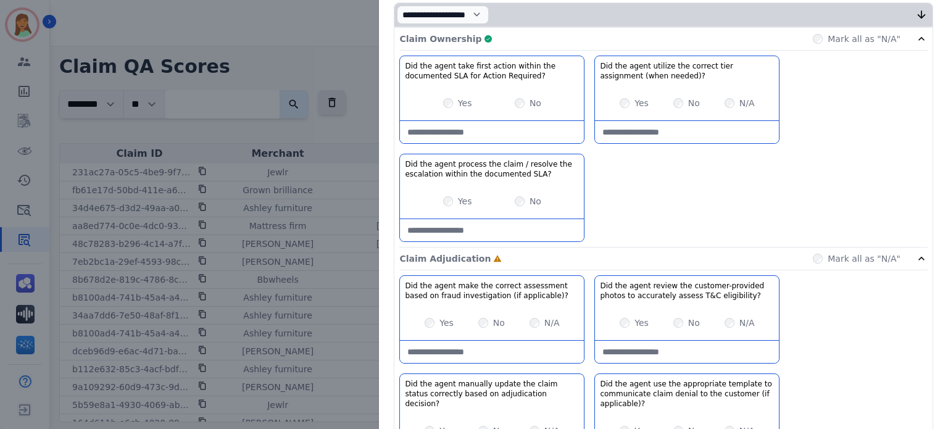
scroll to position [0, 0]
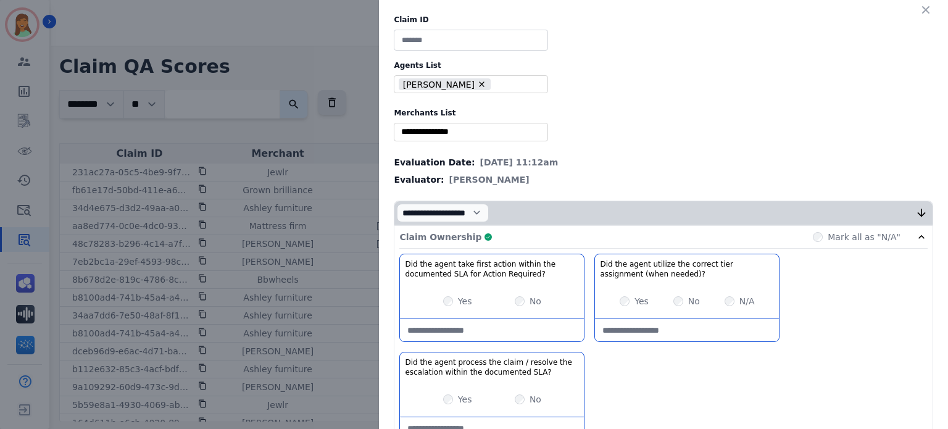
click at [478, 228] on div "Claim Ownership Complete Mark all as "N/A"" at bounding box center [663, 237] width 528 height 23
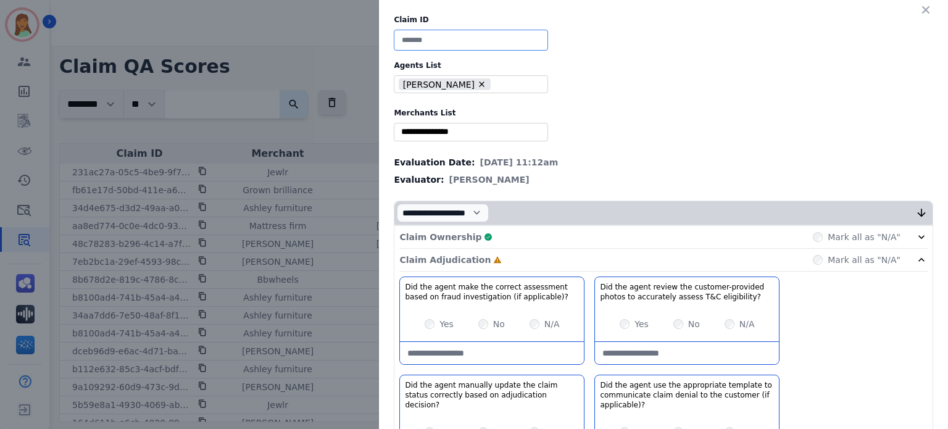
click at [462, 38] on input at bounding box center [471, 40] width 154 height 21
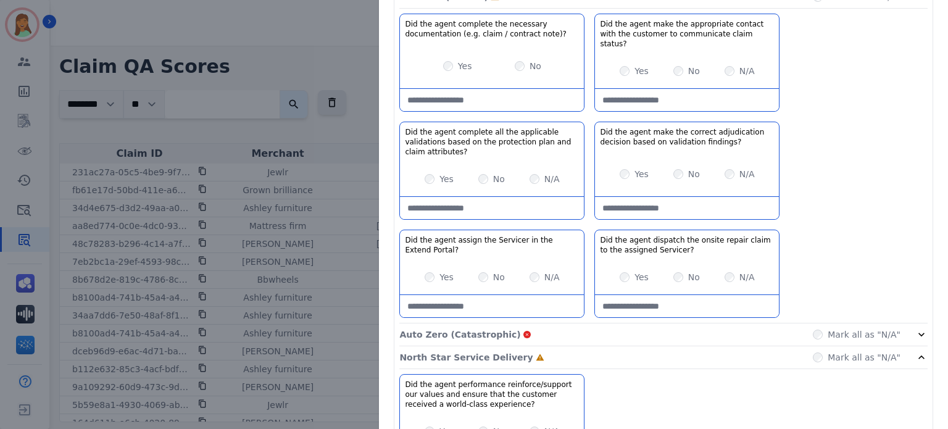
scroll to position [1141, 0]
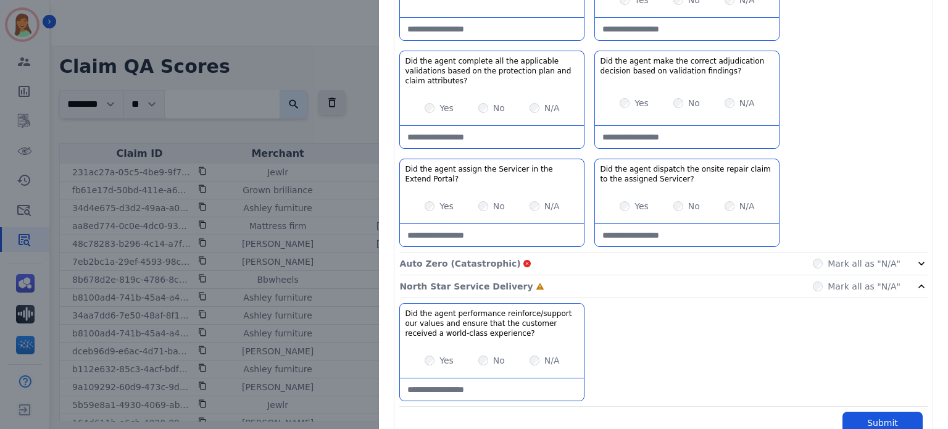
click at [430, 200] on div "Yes" at bounding box center [439, 206] width 29 height 12
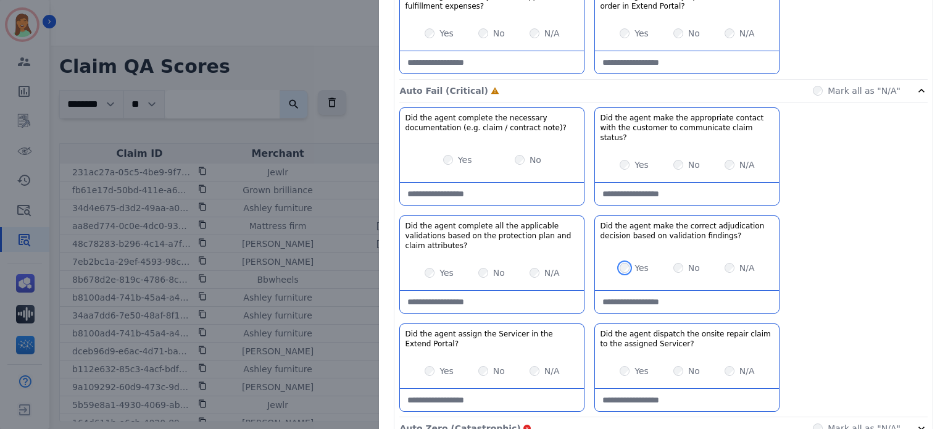
scroll to position [894, 0]
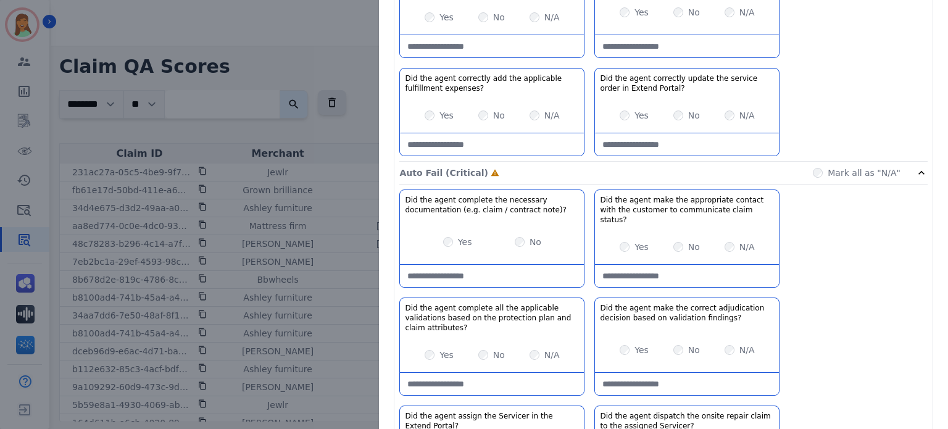
click at [438, 225] on div "Yes No" at bounding box center [492, 242] width 184 height 35
click at [575, 164] on div "Auto Fail (Critical) Complete Mark all as "N/A"" at bounding box center [663, 173] width 528 height 23
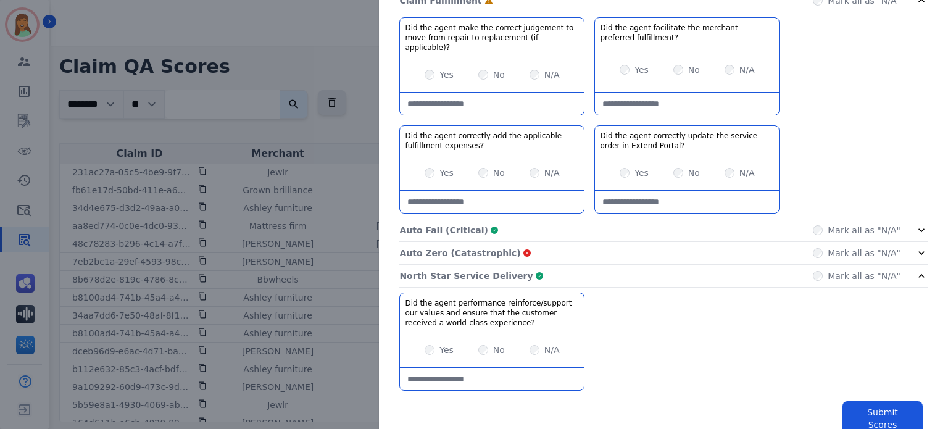
scroll to position [754, 0]
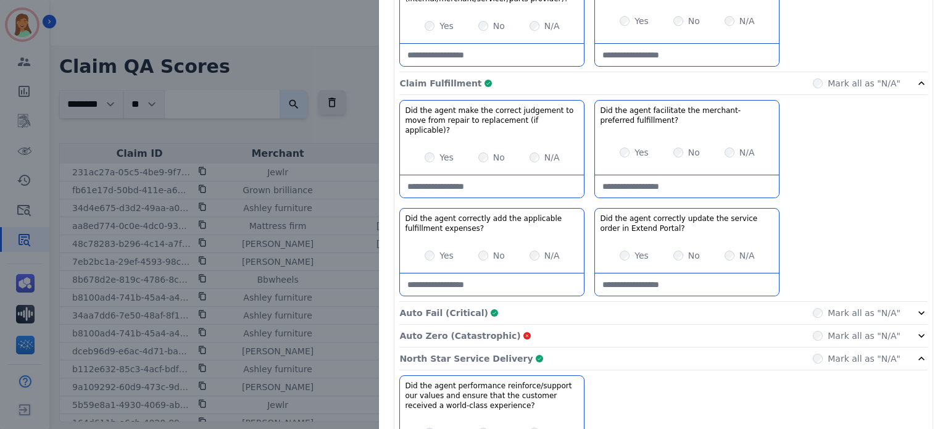
click at [778, 90] on div "Claim Fulfillment Complete Mark all as "N/A"" at bounding box center [663, 83] width 528 height 23
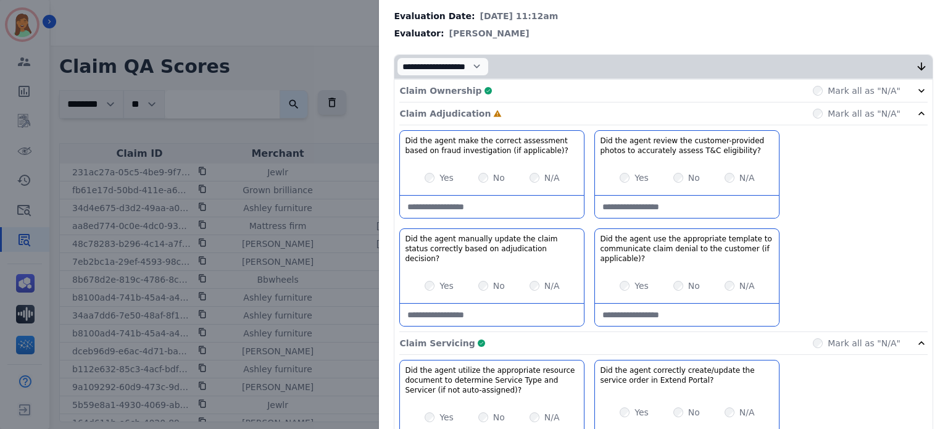
scroll to position [64, 0]
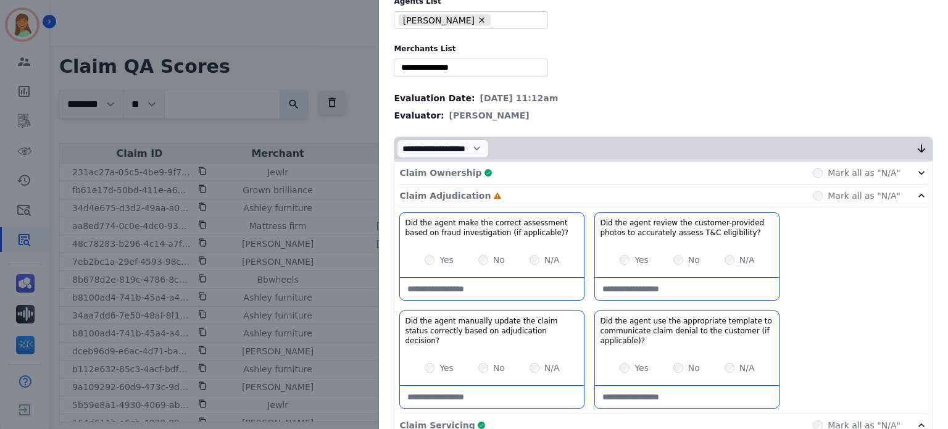
click at [725, 362] on div "N/A" at bounding box center [740, 368] width 30 height 12
click at [592, 186] on div "Claim Adjudication Complete Mark all as "N/A"" at bounding box center [663, 196] width 528 height 23
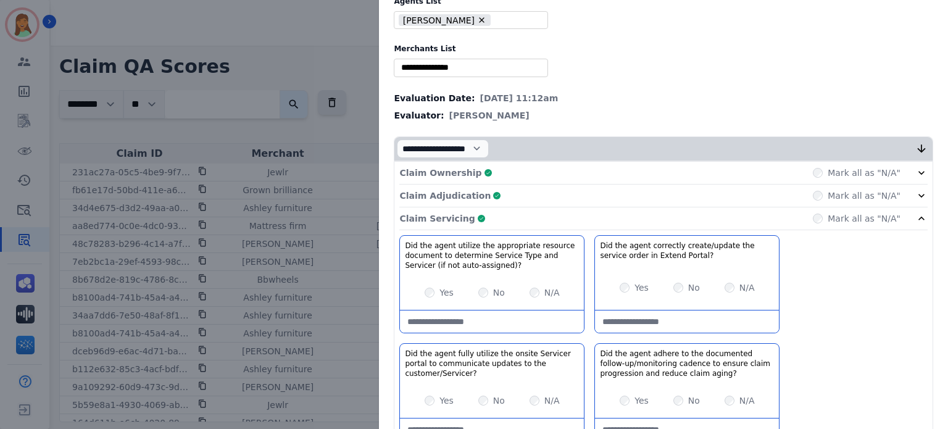
scroll to position [434, 0]
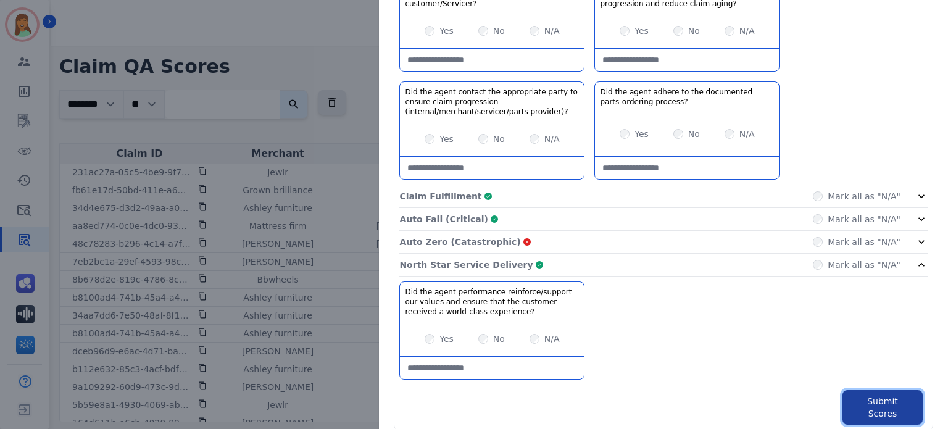
click at [869, 391] on button "Submit Scores" at bounding box center [883, 407] width 80 height 35
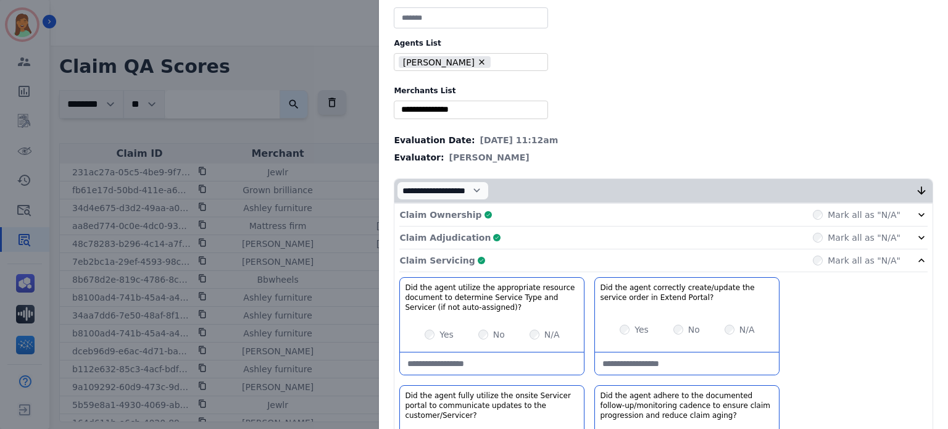
scroll to position [0, 0]
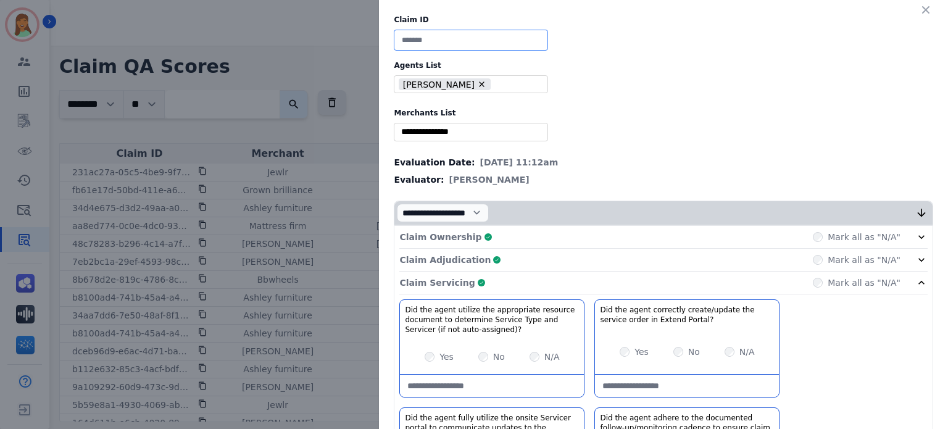
click at [468, 36] on input at bounding box center [471, 40] width 154 height 21
paste input "**********"
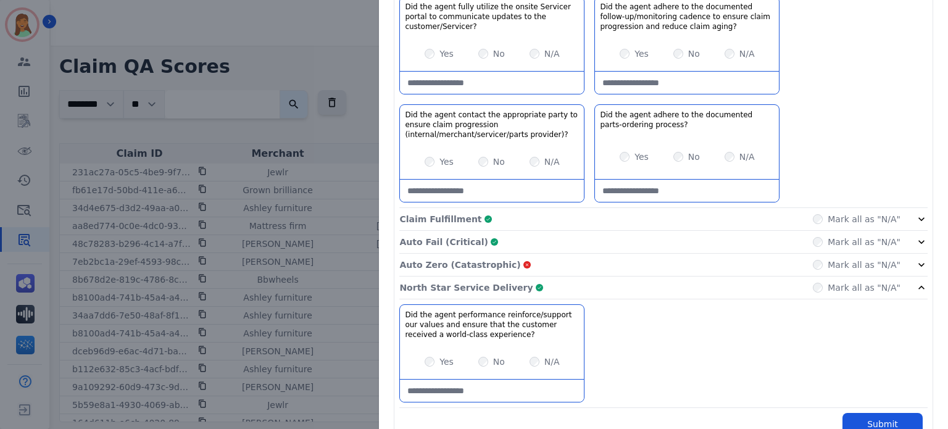
scroll to position [434, 0]
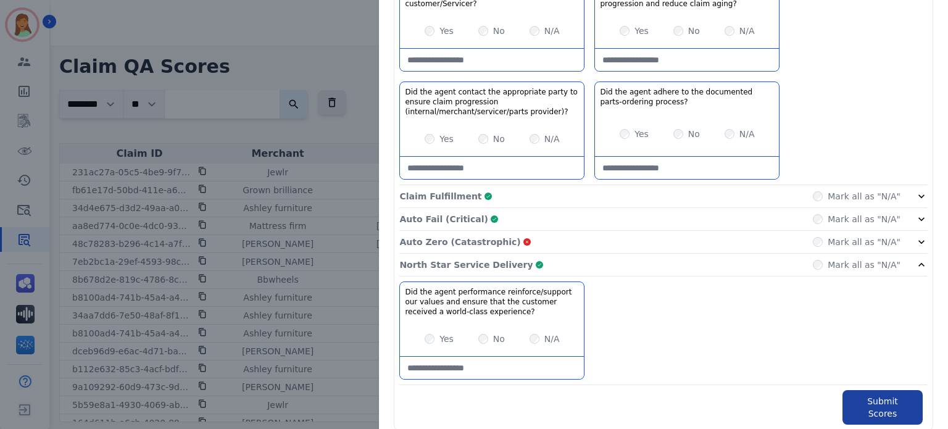
type input "**********"
click at [869, 405] on button "Submit Scores" at bounding box center [883, 407] width 80 height 35
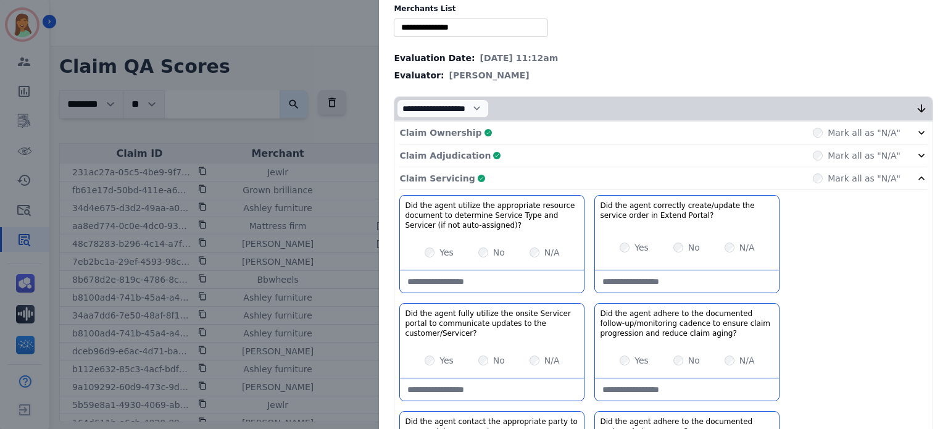
scroll to position [0, 0]
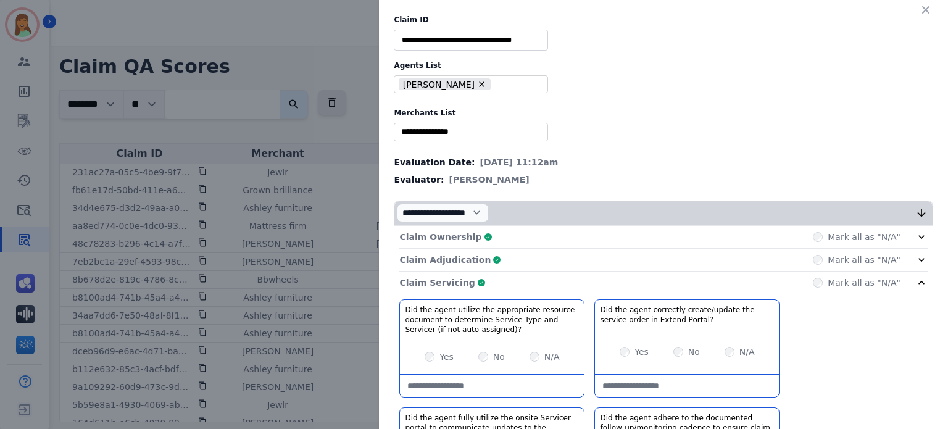
click at [512, 123] on div "** Blue tiger Calpak Watch warehouse Nomad wheels Scan sound inc Sleep organics…" at bounding box center [471, 132] width 154 height 18
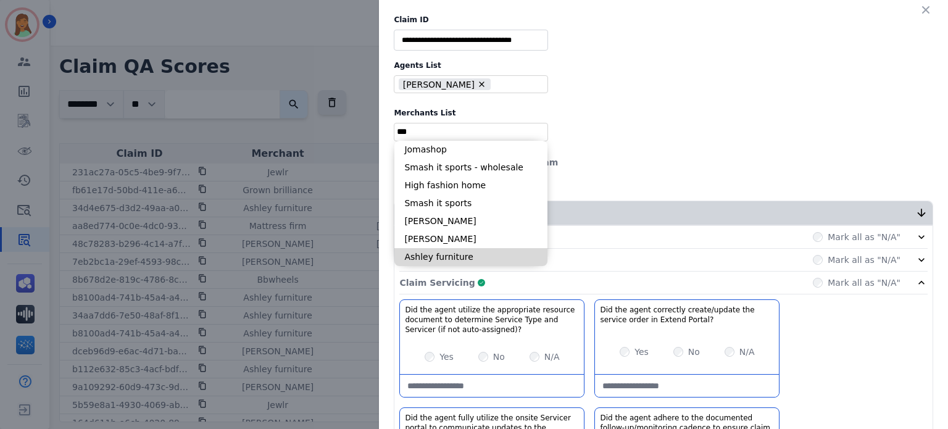
type input "***"
click at [490, 254] on li "Ashley furniture" at bounding box center [470, 257] width 153 height 18
type input "**********"
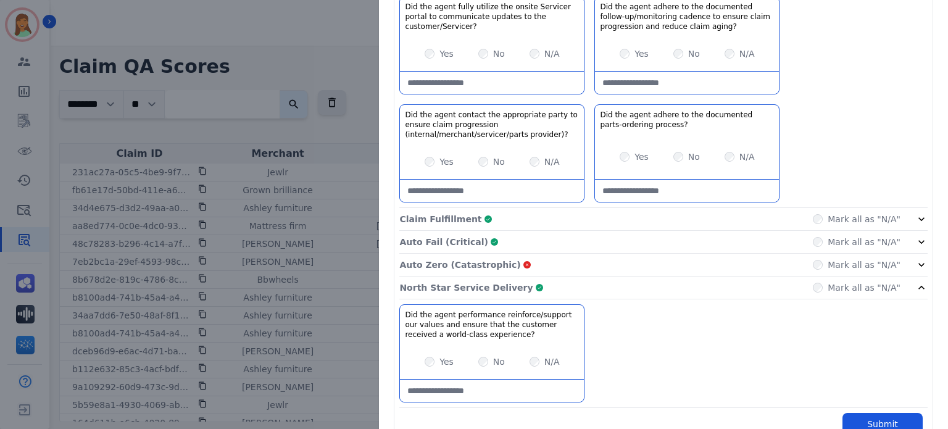
scroll to position [434, 0]
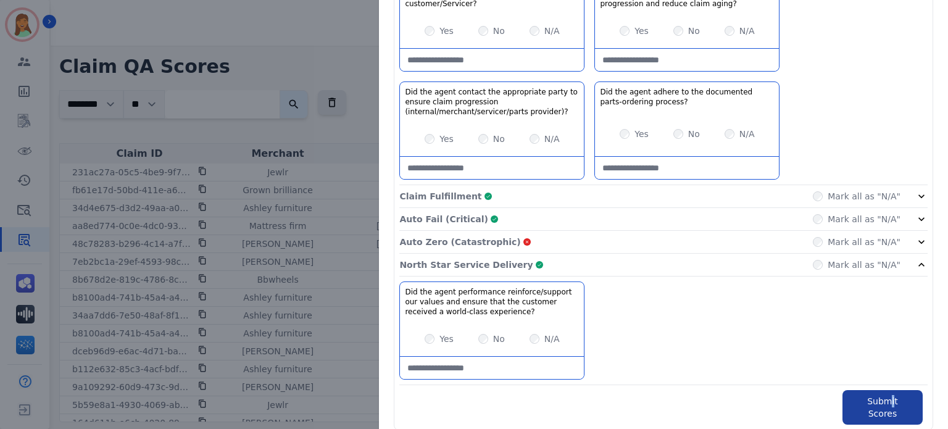
click at [875, 386] on div "Claim Ownership Complete Mark all as "N/A" Claim Adjudication Complete Mark all…" at bounding box center [663, 108] width 538 height 633
click at [885, 404] on button "Submit Scores" at bounding box center [883, 407] width 80 height 35
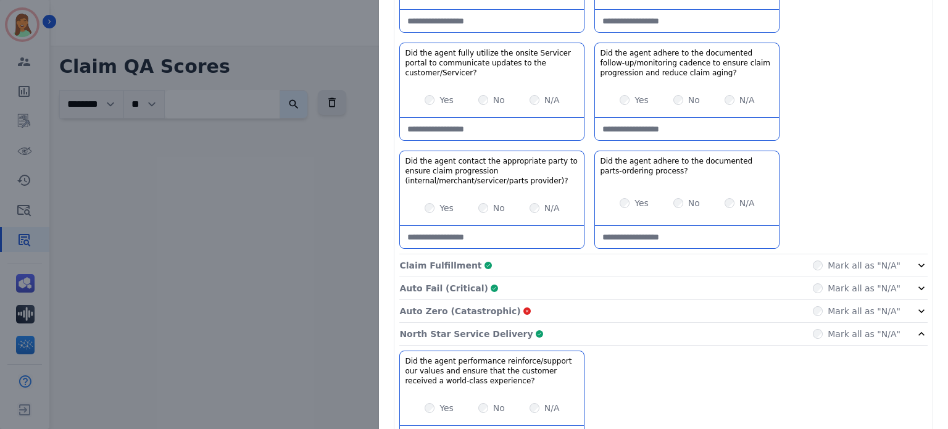
scroll to position [503, 0]
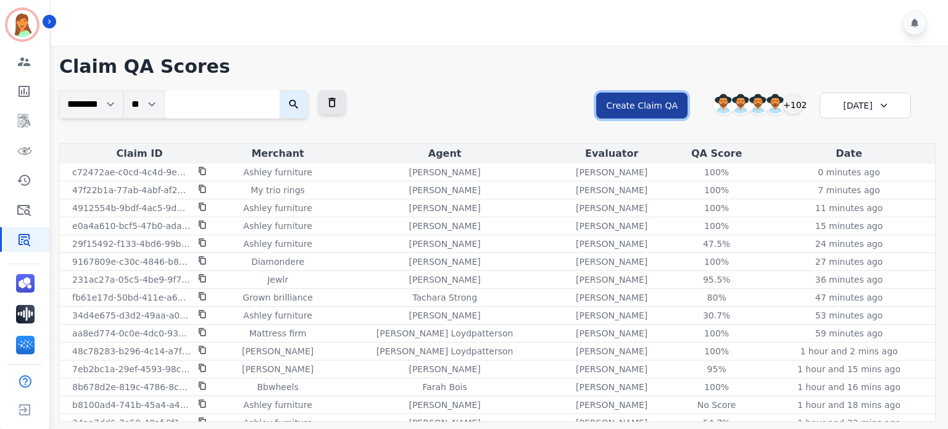
click at [632, 115] on button "Create Claim QA" at bounding box center [641, 106] width 91 height 26
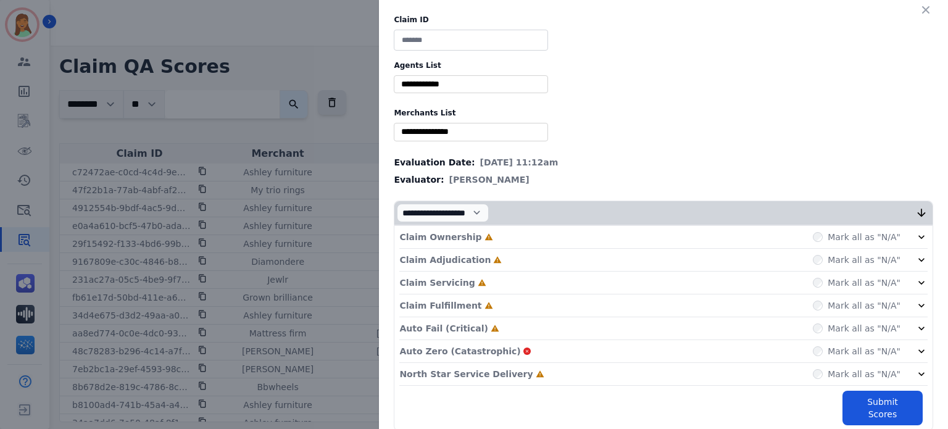
click at [485, 233] on icon at bounding box center [489, 237] width 9 height 9
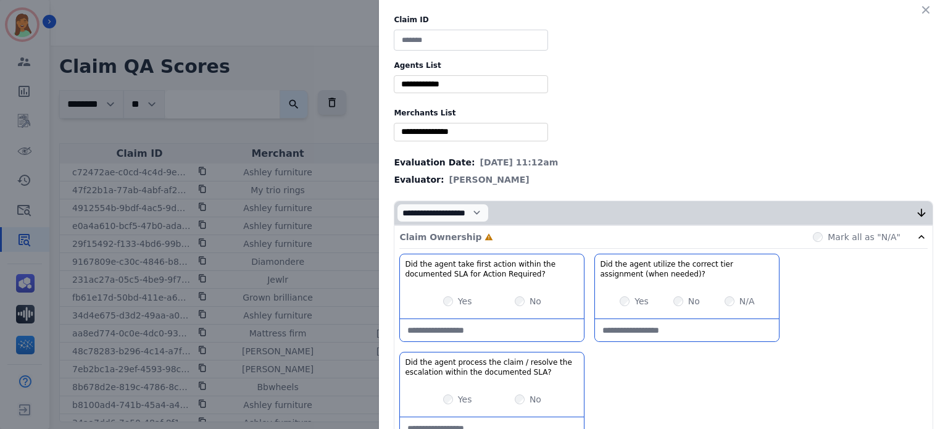
click at [480, 234] on div "Claim Ownership Incomplete Mark all as "N/A"" at bounding box center [663, 237] width 528 height 23
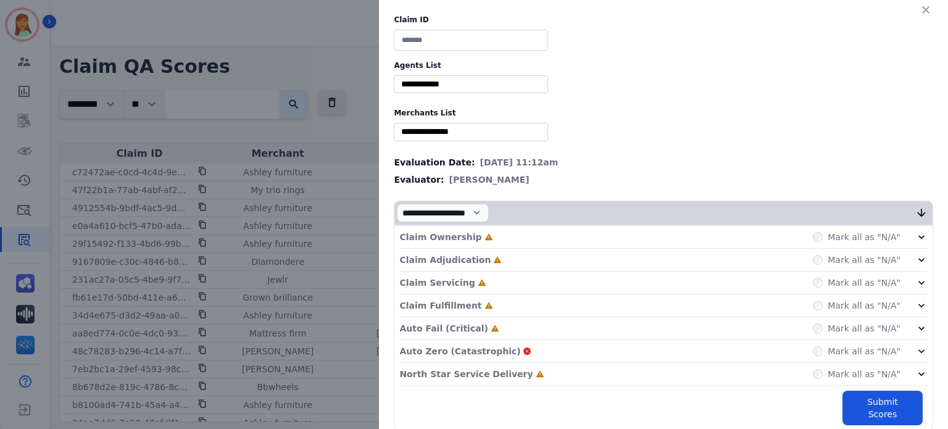
click at [524, 377] on div "North Star Service Delivery Incomplete Mark all as "N/A"" at bounding box center [663, 374] width 528 height 23
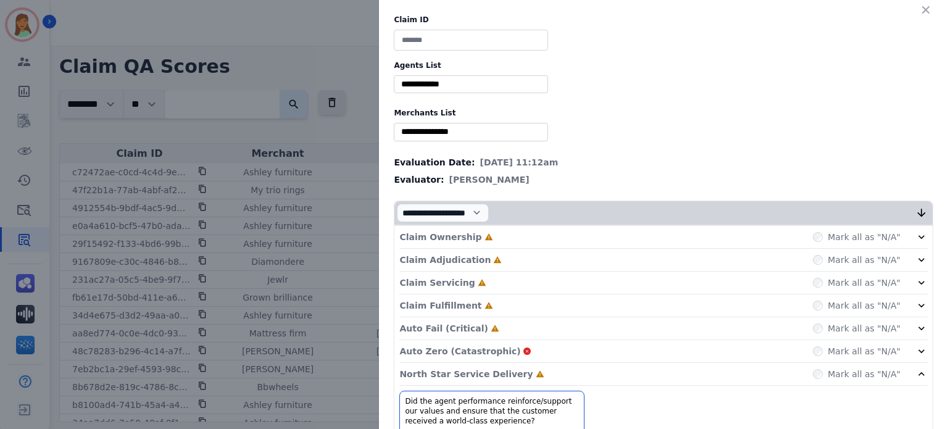
click at [482, 320] on div "Auto Fail (Critical) Incomplete Mark all as "N/A"" at bounding box center [663, 328] width 528 height 23
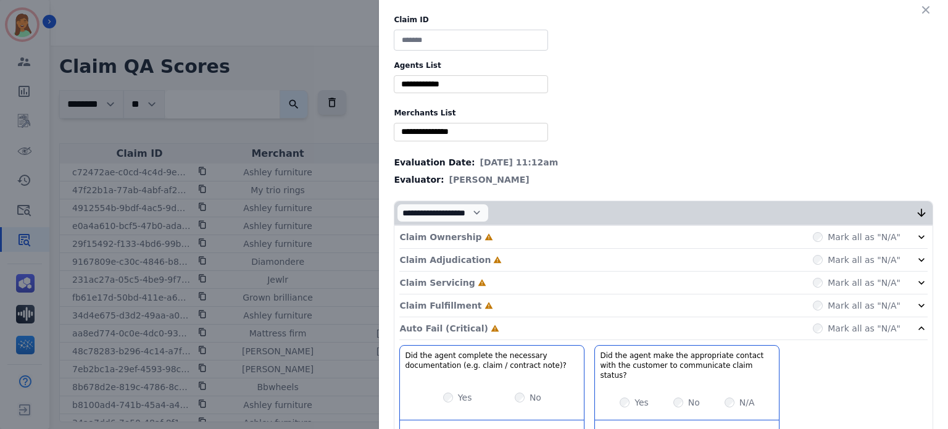
click at [485, 302] on div "Claim Fulfillment Incomplete Mark all as "N/A"" at bounding box center [663, 305] width 528 height 23
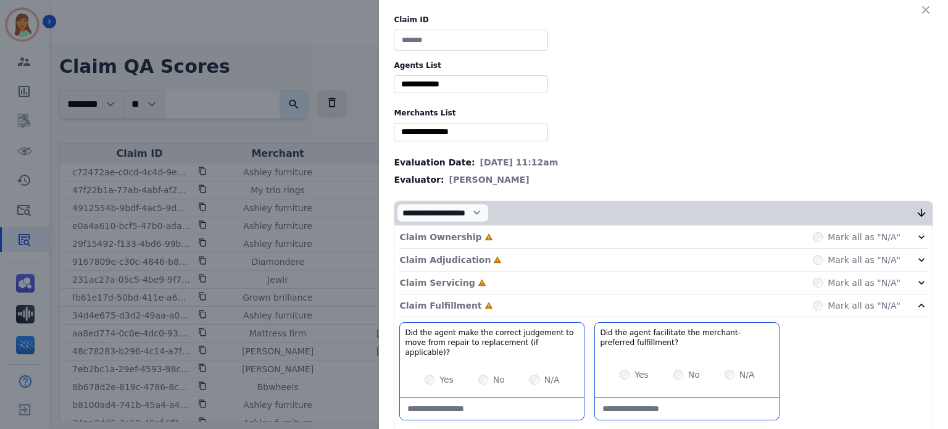
click at [486, 286] on div "Claim Servicing Incomplete Mark all as "N/A"" at bounding box center [663, 283] width 528 height 23
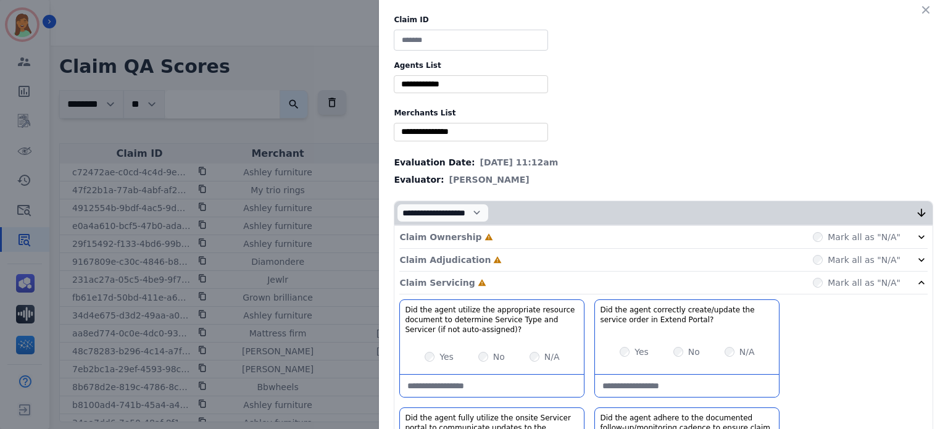
click at [494, 251] on div "Claim Adjudication Incomplete Mark all as "N/A"" at bounding box center [663, 260] width 528 height 23
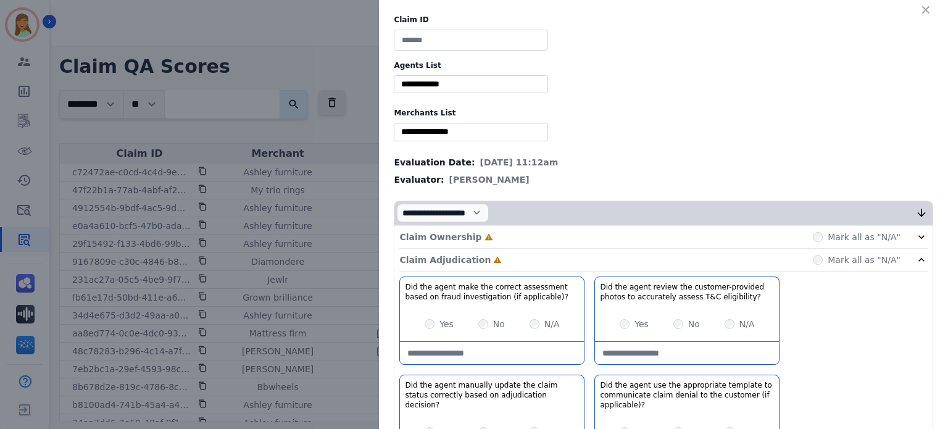
click at [499, 236] on div "Claim Ownership Incomplete Mark all as "N/A"" at bounding box center [663, 237] width 528 height 23
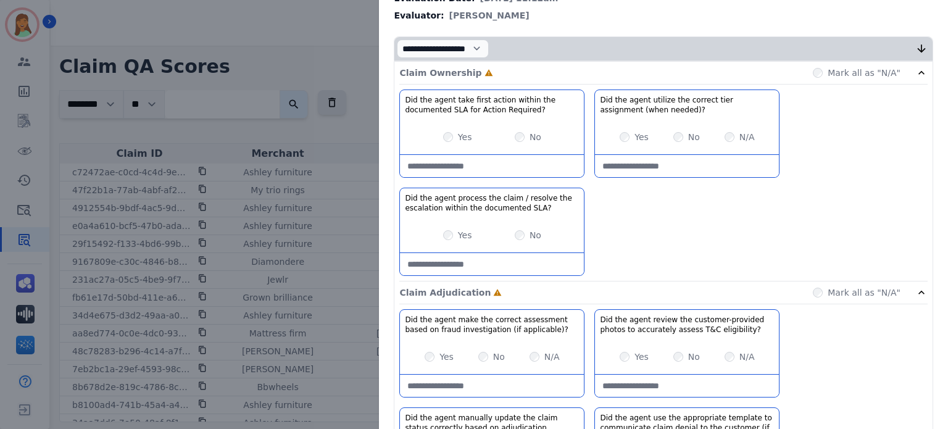
scroll to position [0, 0]
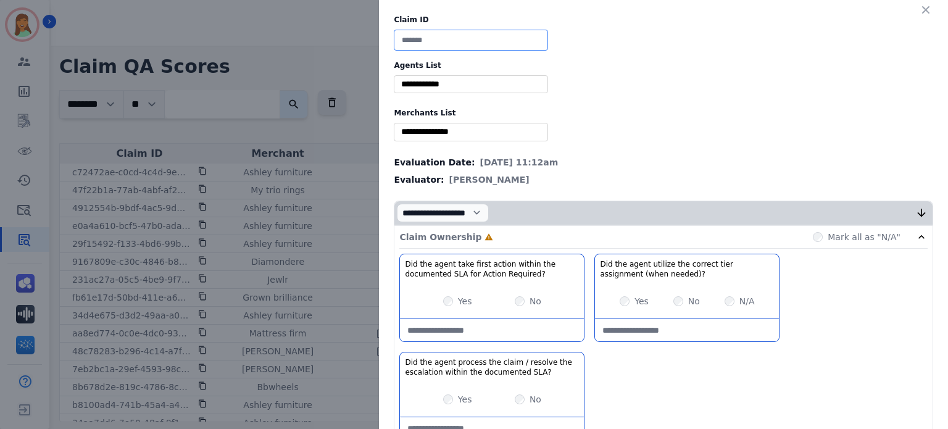
click at [473, 35] on input at bounding box center [471, 40] width 154 height 21
paste input "**********"
type input "**********"
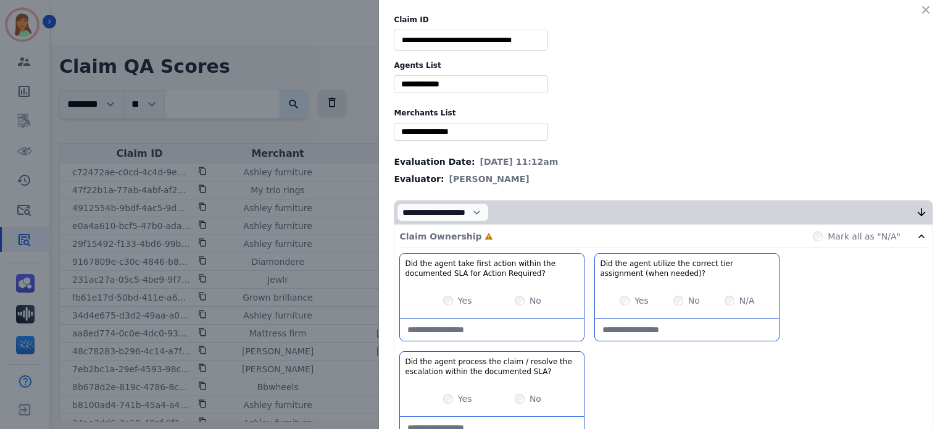
click at [474, 78] on input "selected options" at bounding box center [471, 84] width 148 height 13
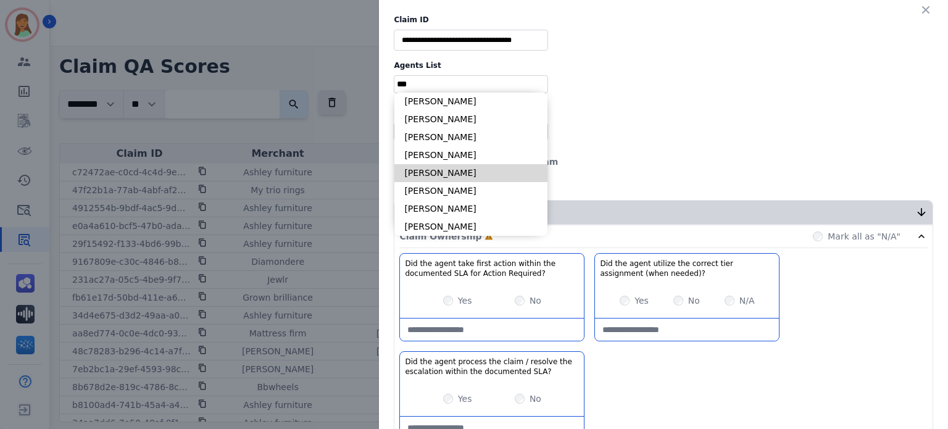
type input "***"
click at [477, 177] on li "[PERSON_NAME]" at bounding box center [470, 173] width 153 height 18
type input "**********"
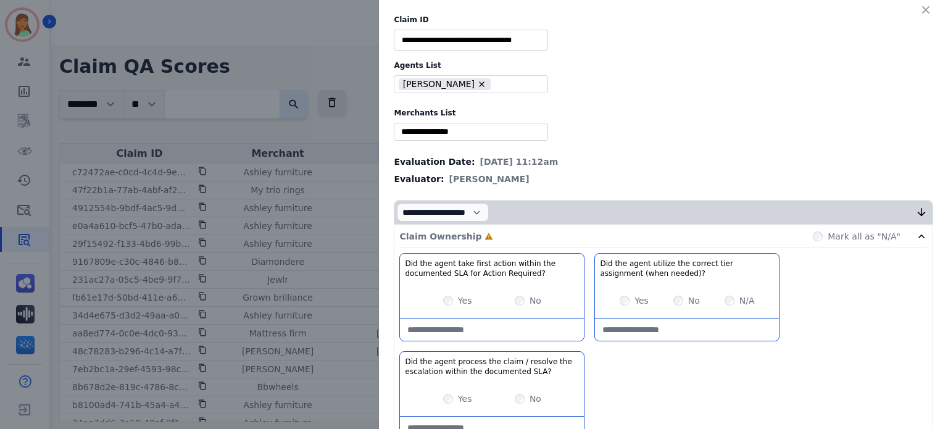
click at [484, 127] on input "selected options" at bounding box center [471, 131] width 148 height 13
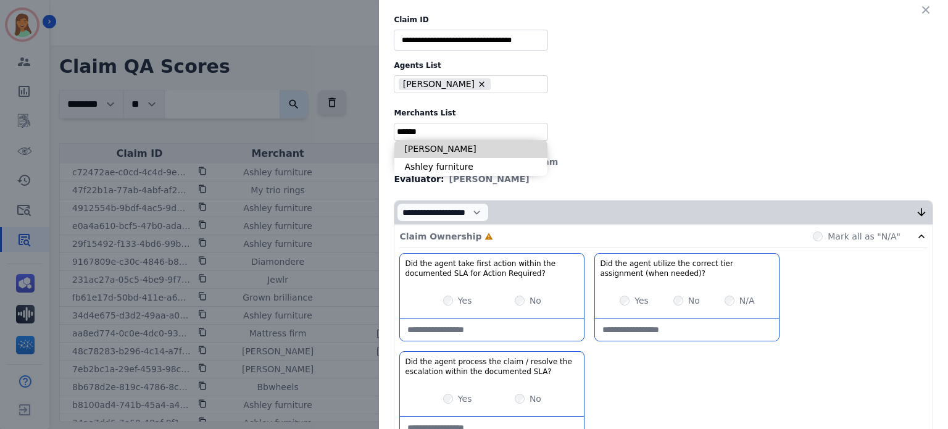
type input "******"
click at [491, 153] on li "[PERSON_NAME]" at bounding box center [470, 149] width 153 height 18
type input "**********"
